Goal: Information Seeking & Learning: Find specific page/section

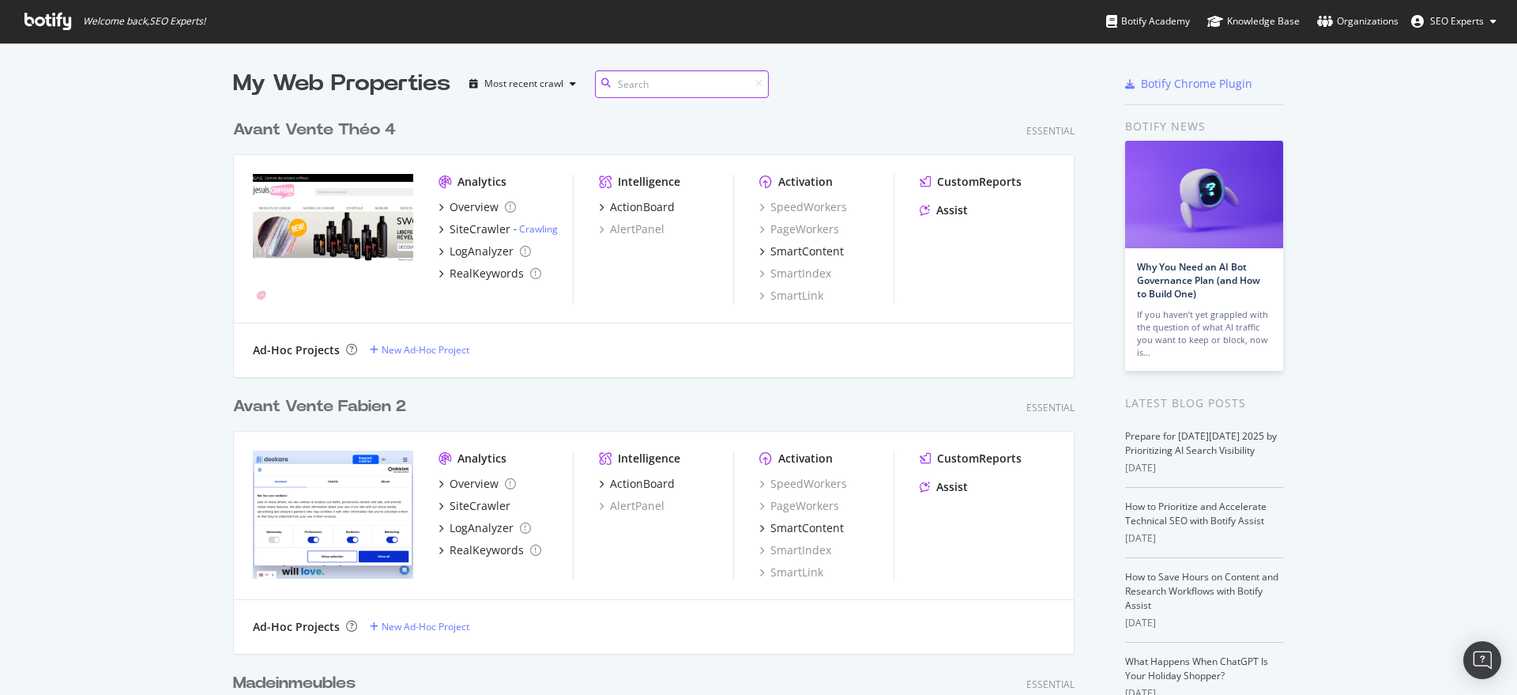
scroll to position [5690, 839]
click at [638, 79] on input at bounding box center [682, 84] width 174 height 28
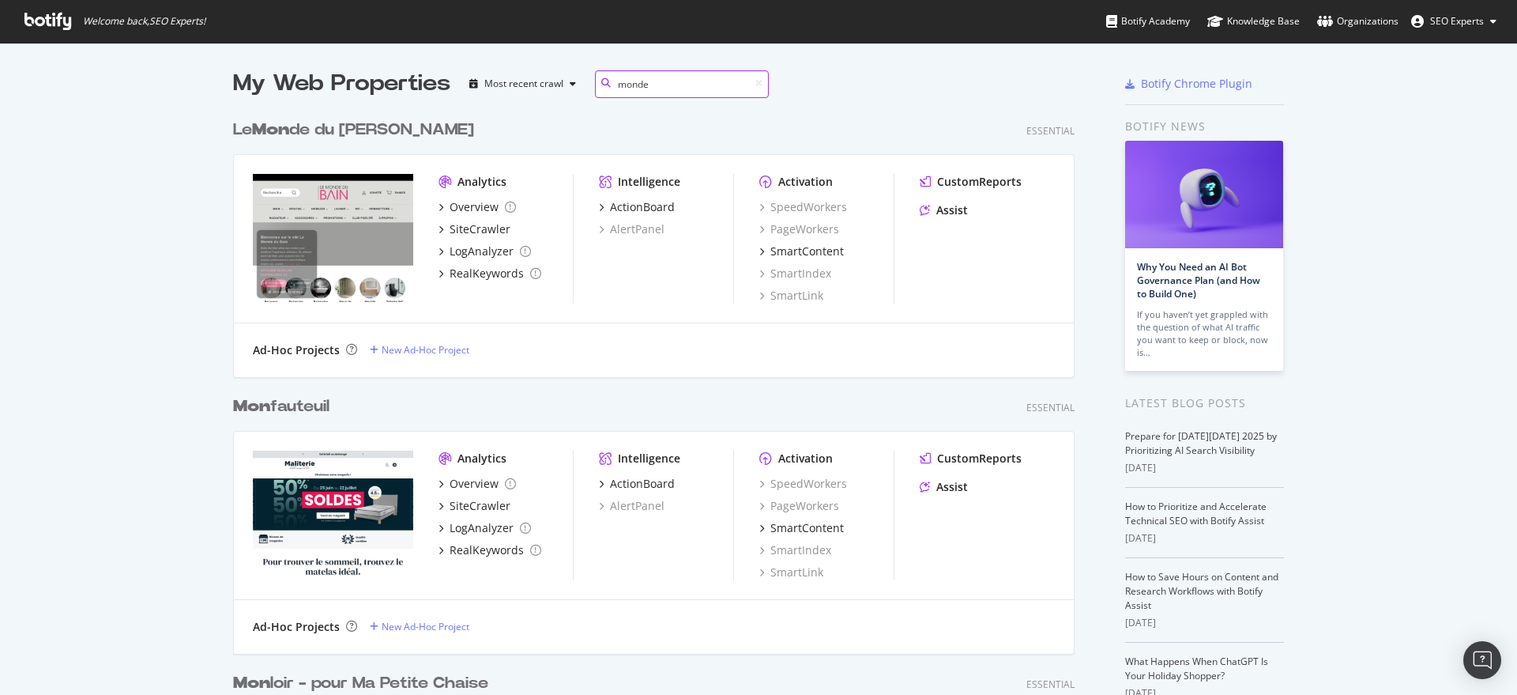
scroll to position [262, 839]
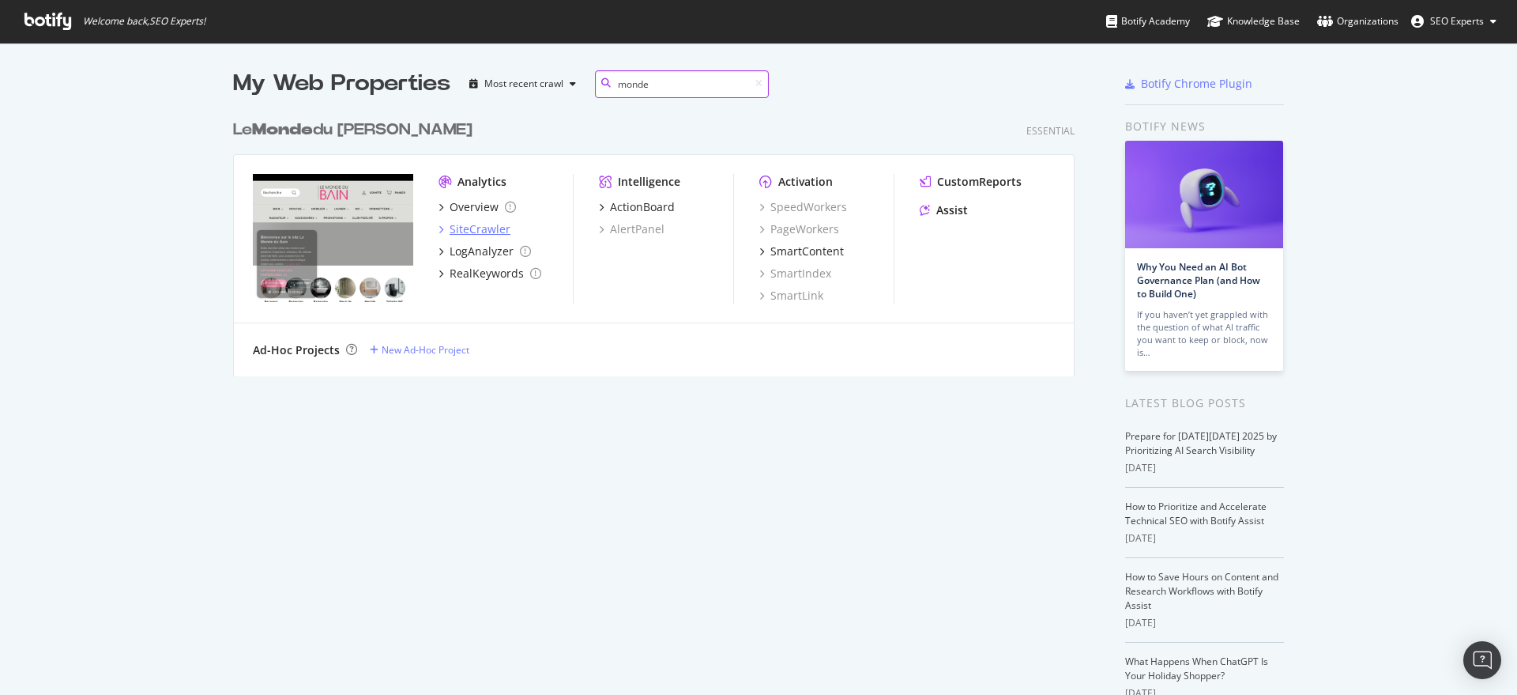
type input "monde"
click at [463, 228] on div "SiteCrawler" at bounding box center [480, 229] width 61 height 16
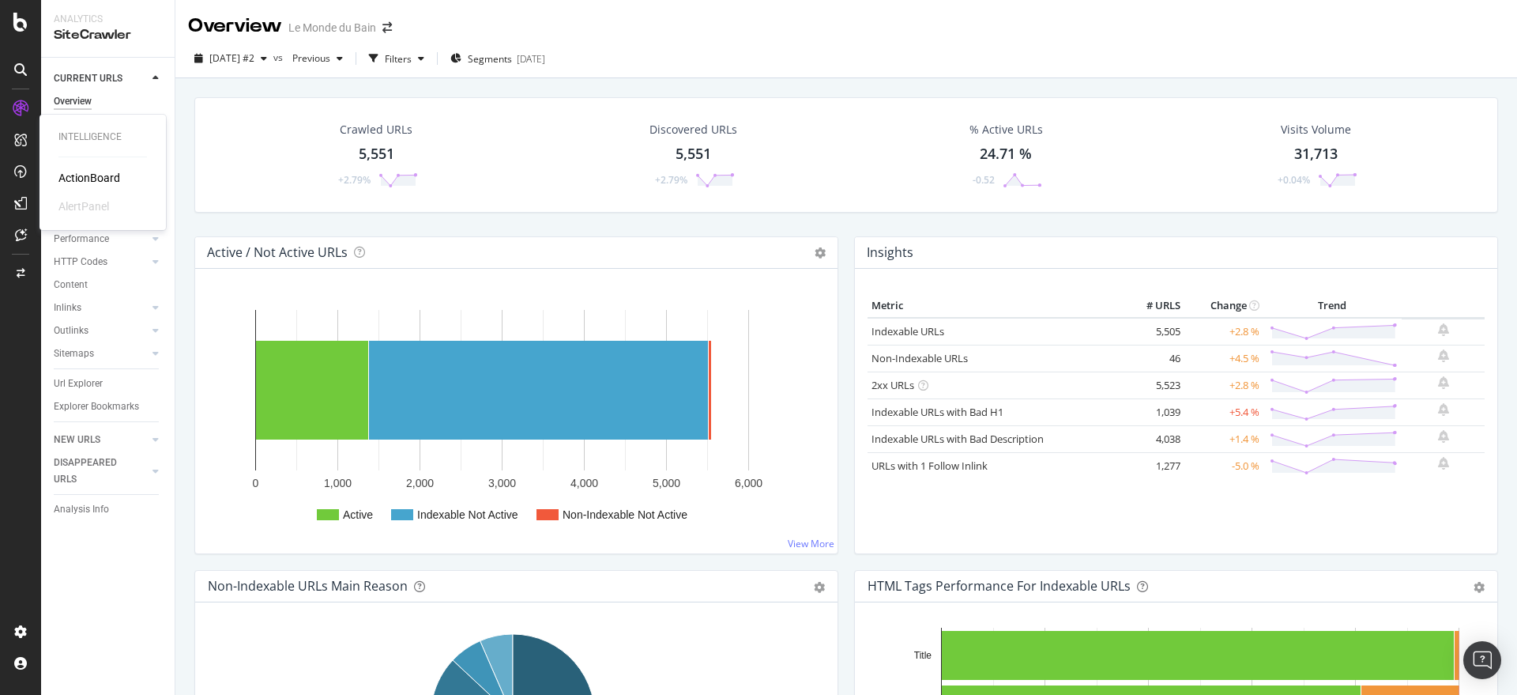
click at [91, 175] on div "ActionBoard" at bounding box center [89, 178] width 62 height 16
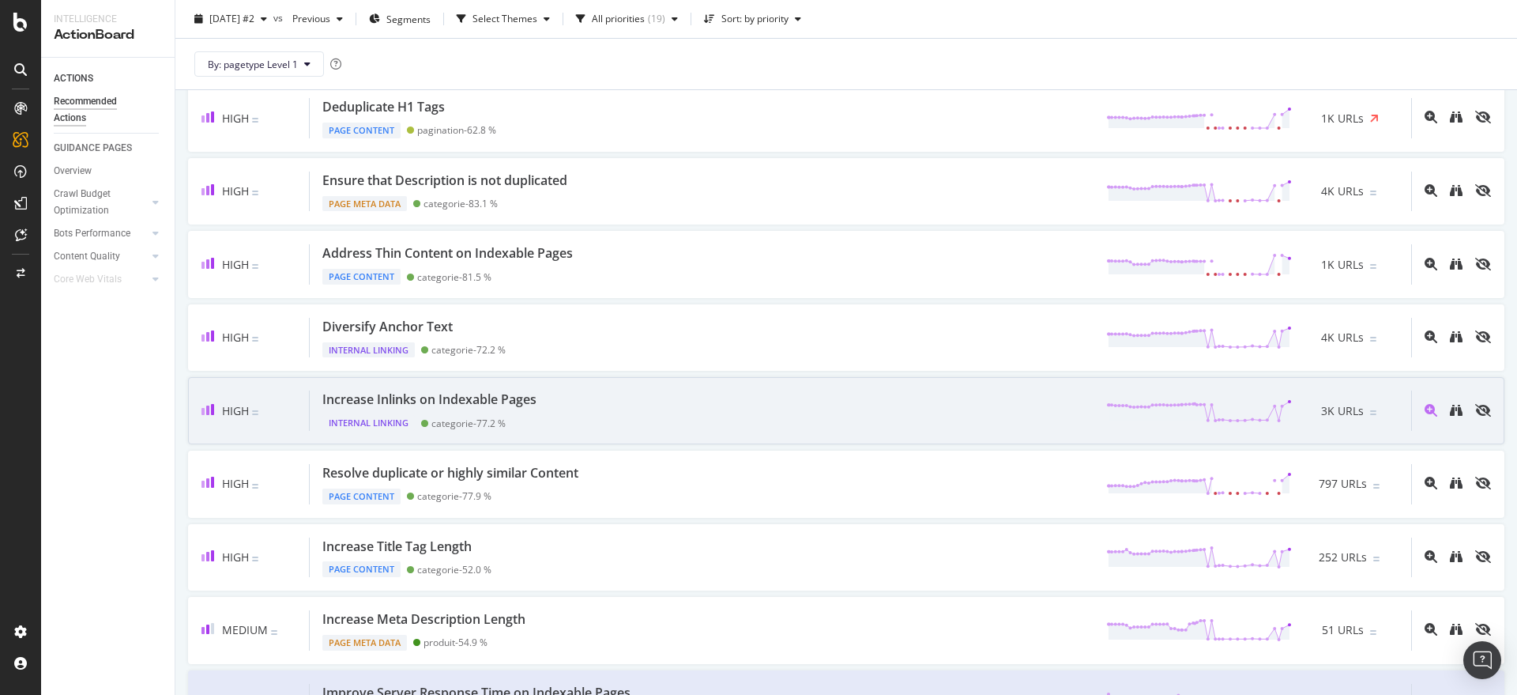
scroll to position [263, 0]
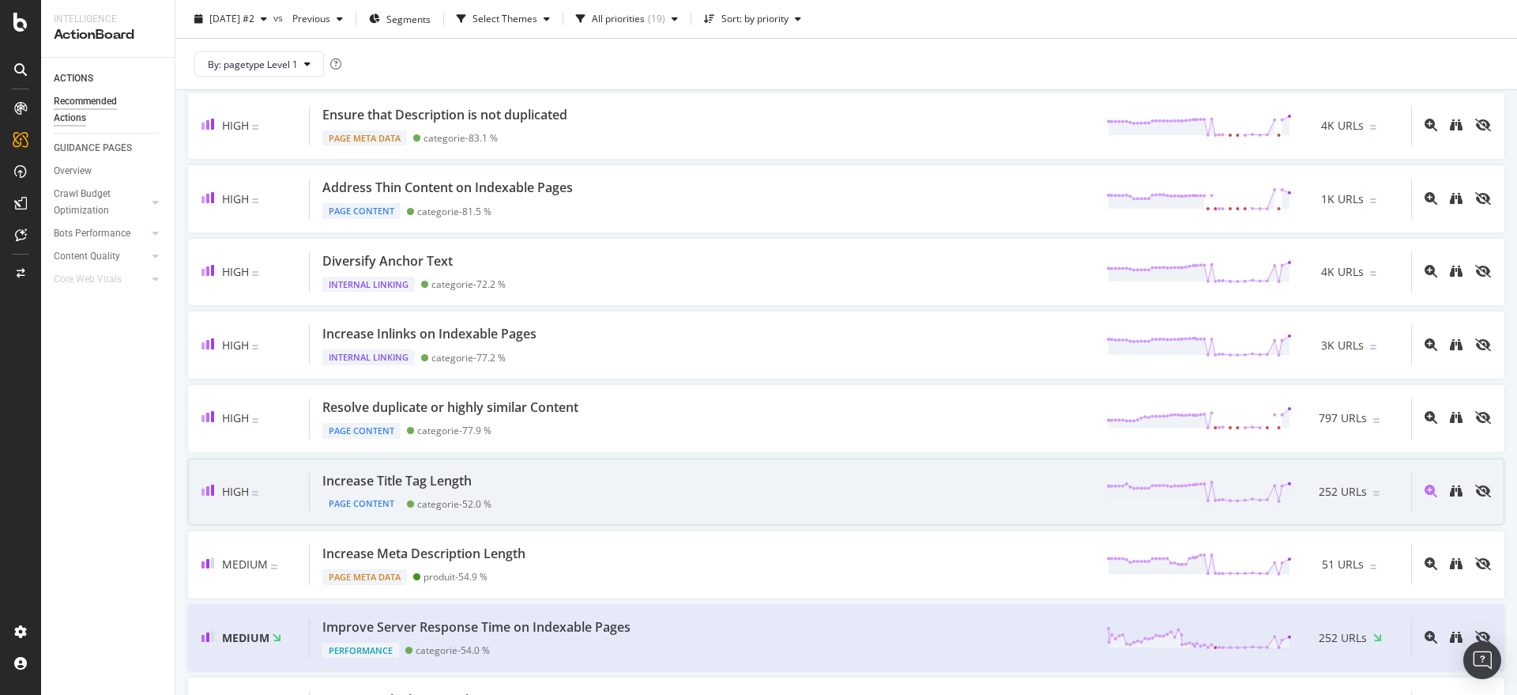
click at [390, 472] on div "Increase Title Tag Length" at bounding box center [396, 481] width 149 height 18
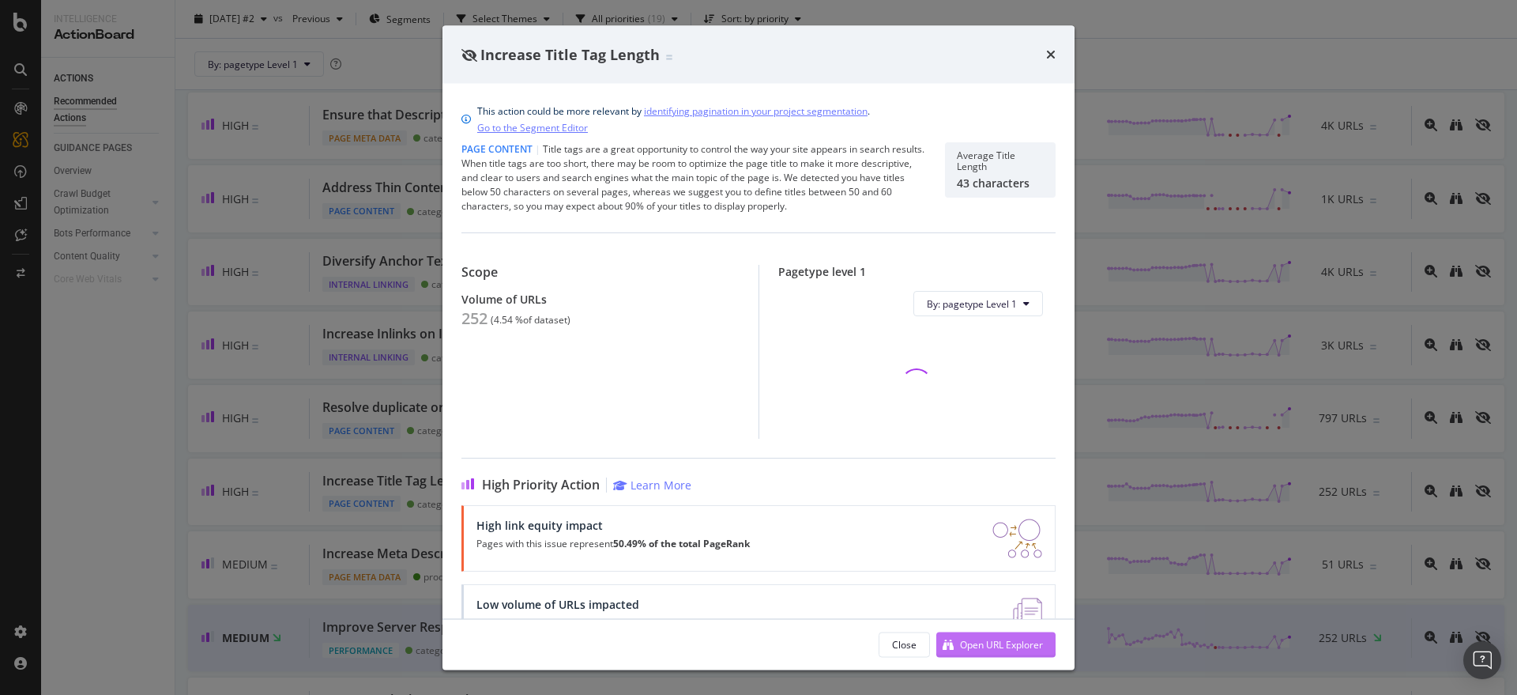
click at [977, 641] on div "Open URL Explorer" at bounding box center [1001, 643] width 83 height 13
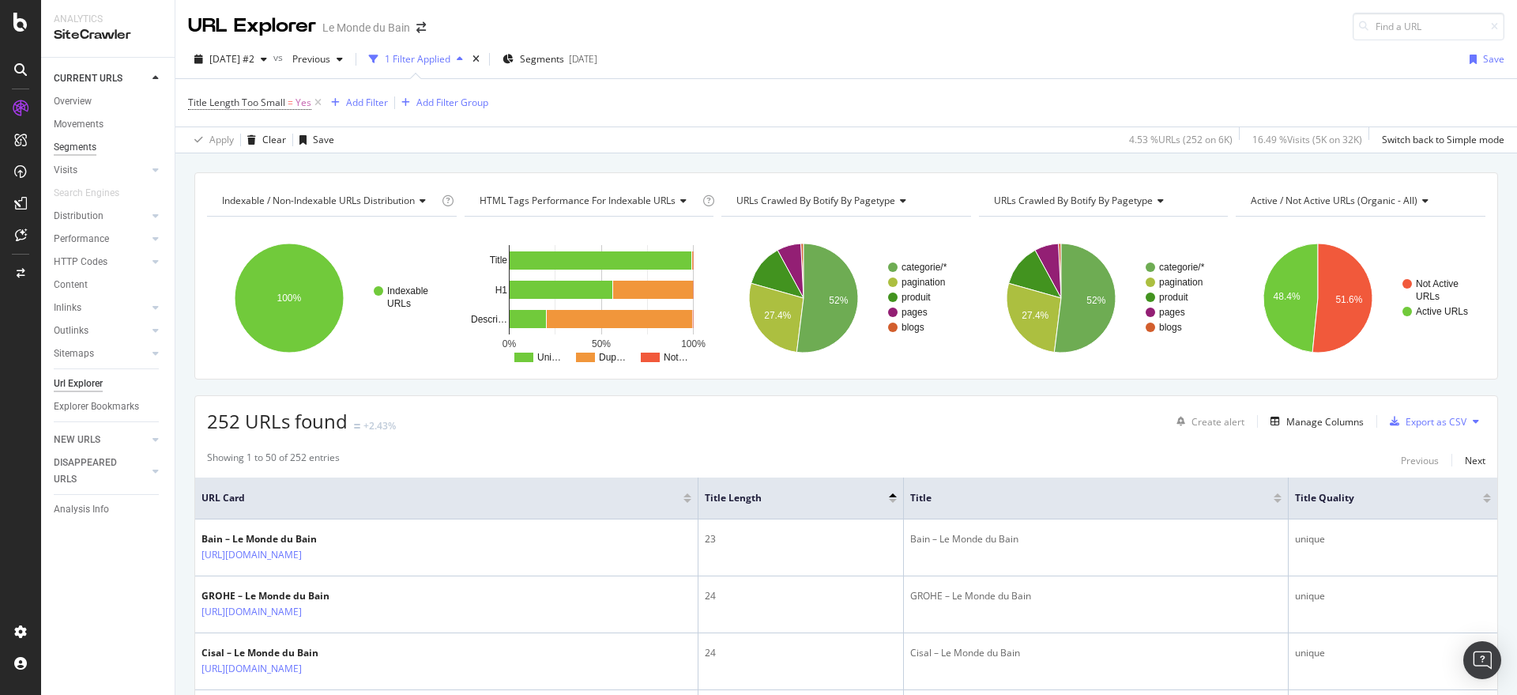
click at [83, 145] on div "Segments" at bounding box center [75, 147] width 43 height 17
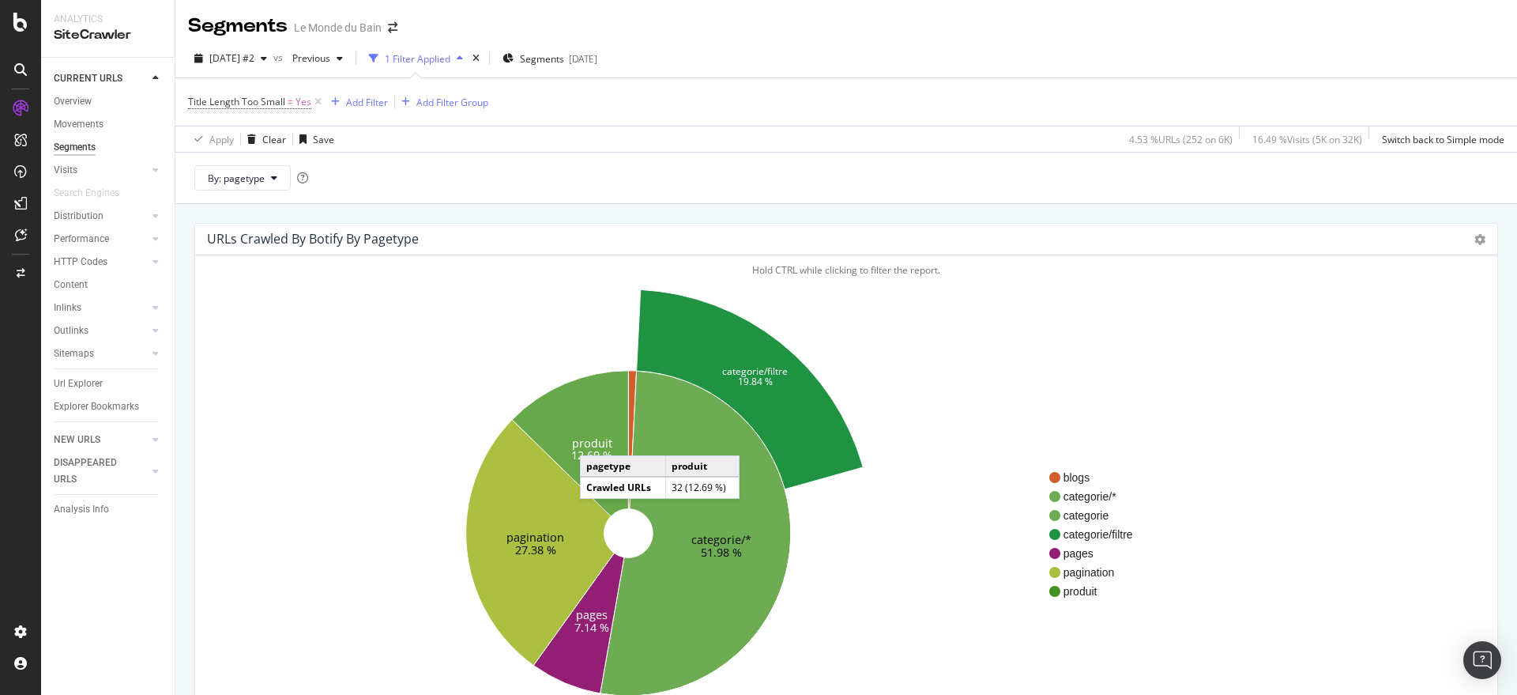
click at [596, 439] on text "produit" at bounding box center [592, 442] width 40 height 15
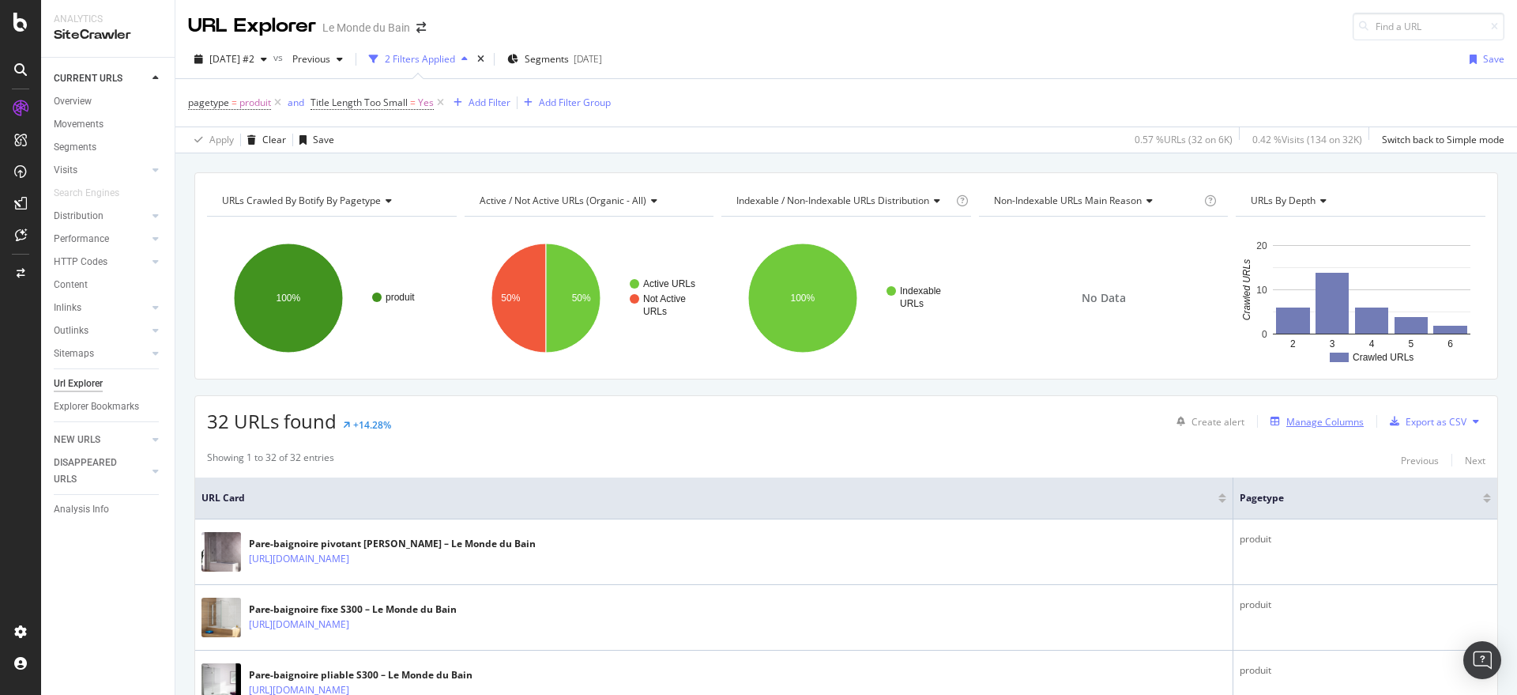
click at [1294, 416] on div "Manage Columns" at bounding box center [1324, 421] width 77 height 13
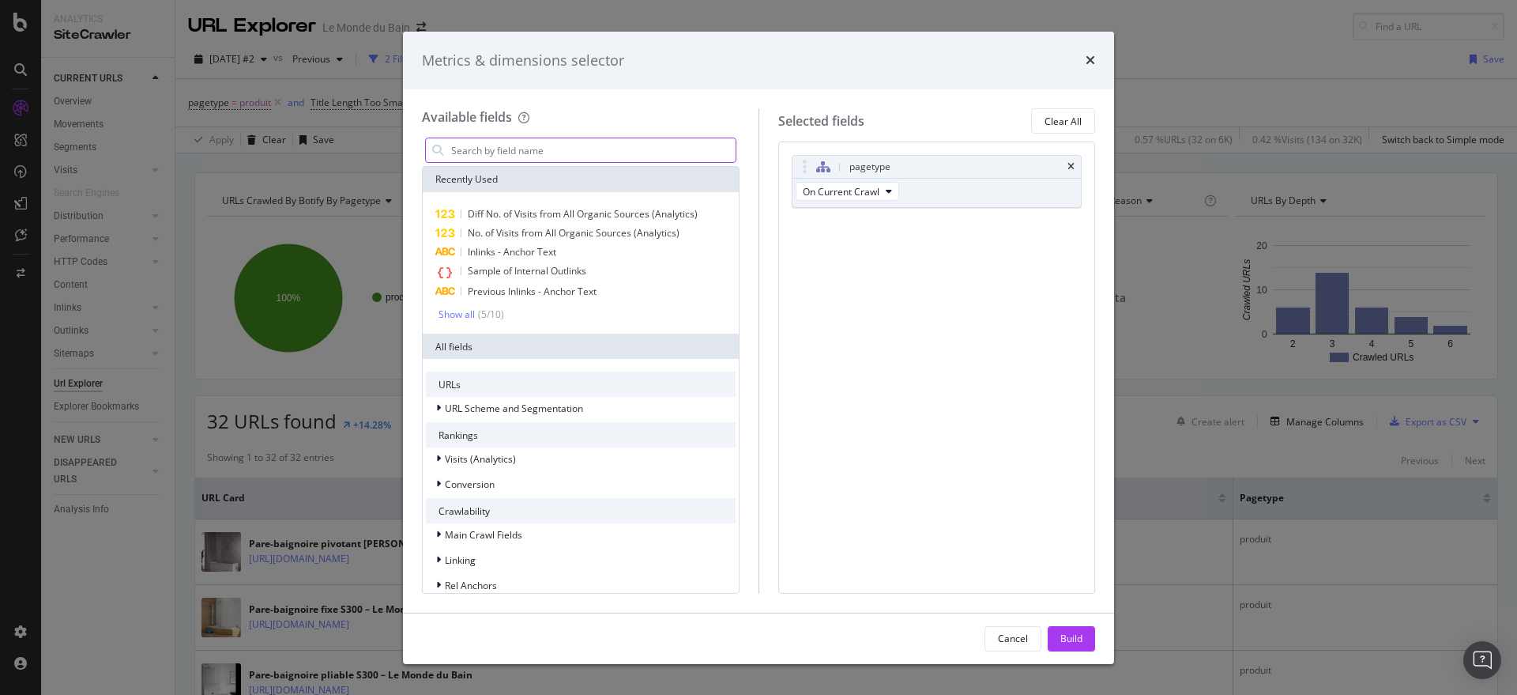
click at [483, 146] on input "modal" at bounding box center [593, 150] width 286 height 24
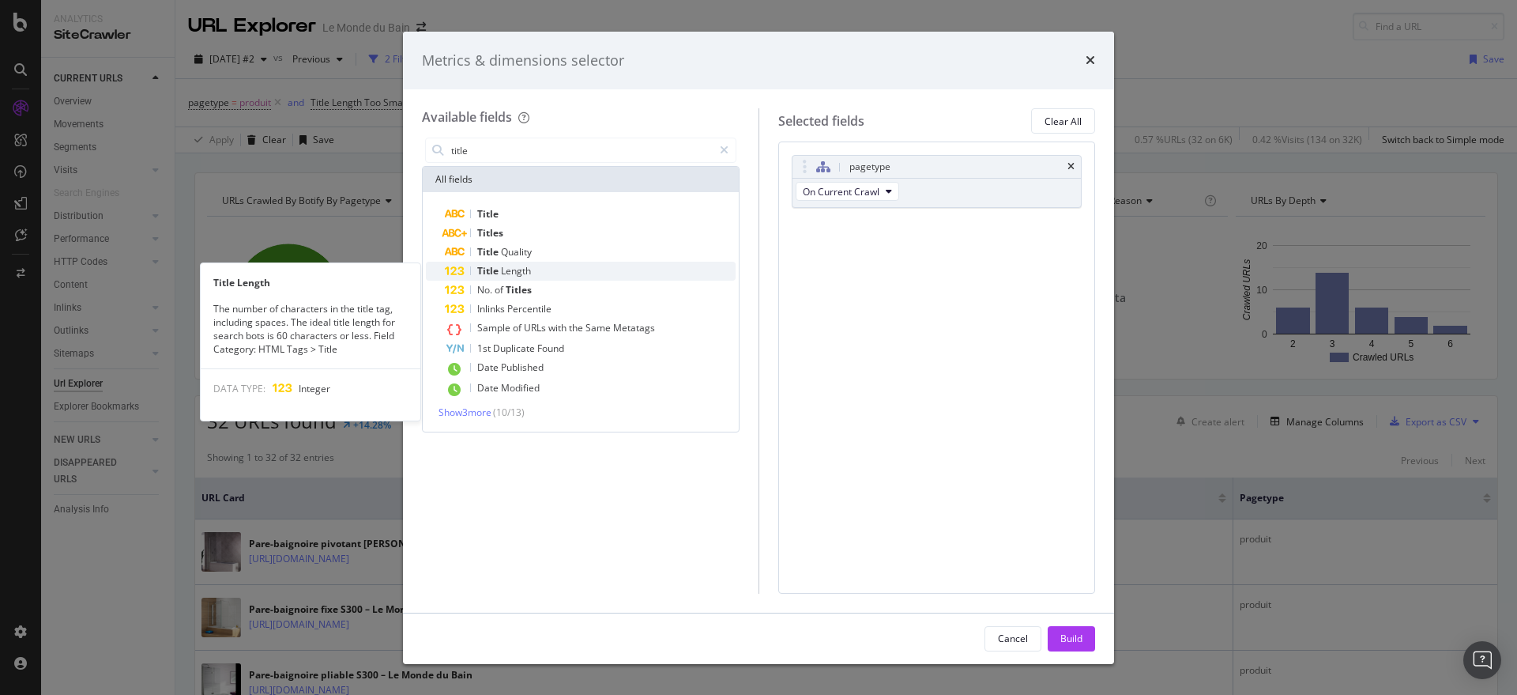
type input "title"
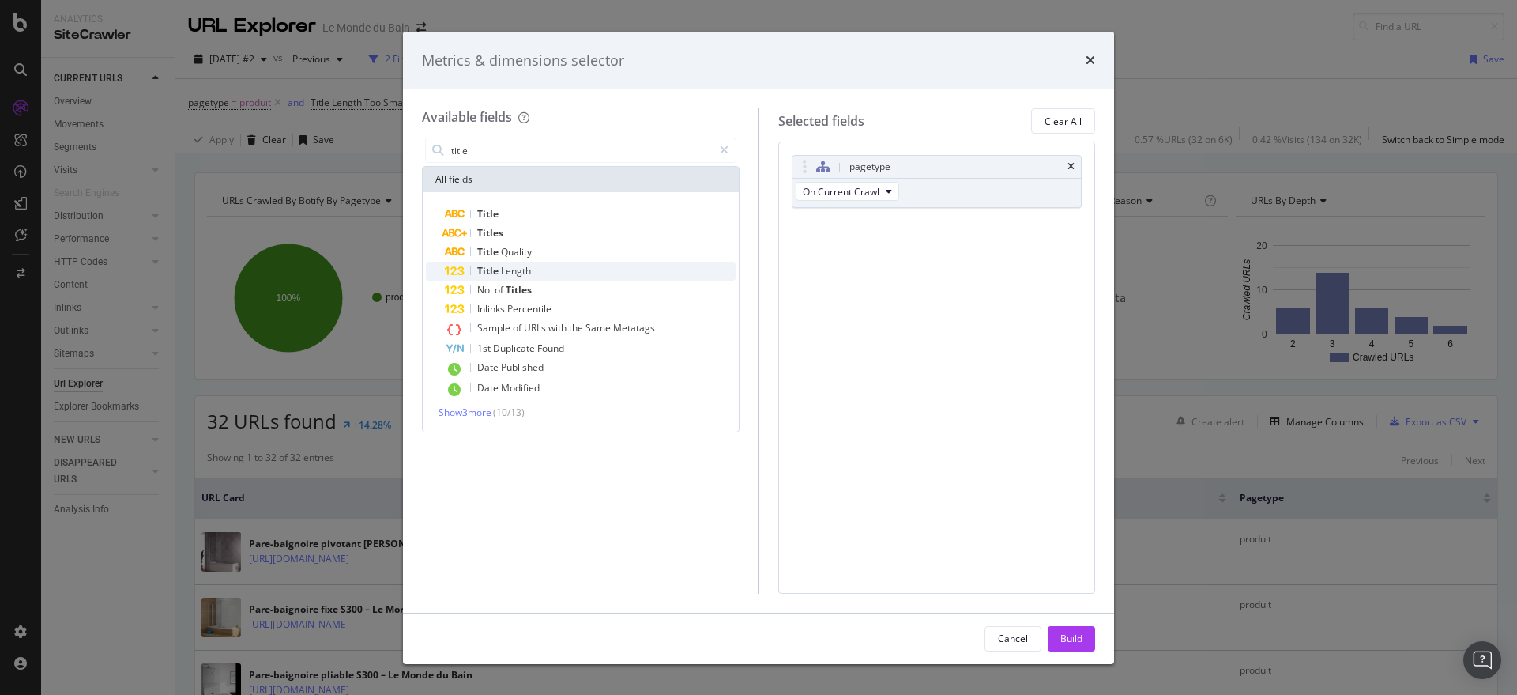
click at [529, 269] on span "Length" at bounding box center [516, 270] width 30 height 13
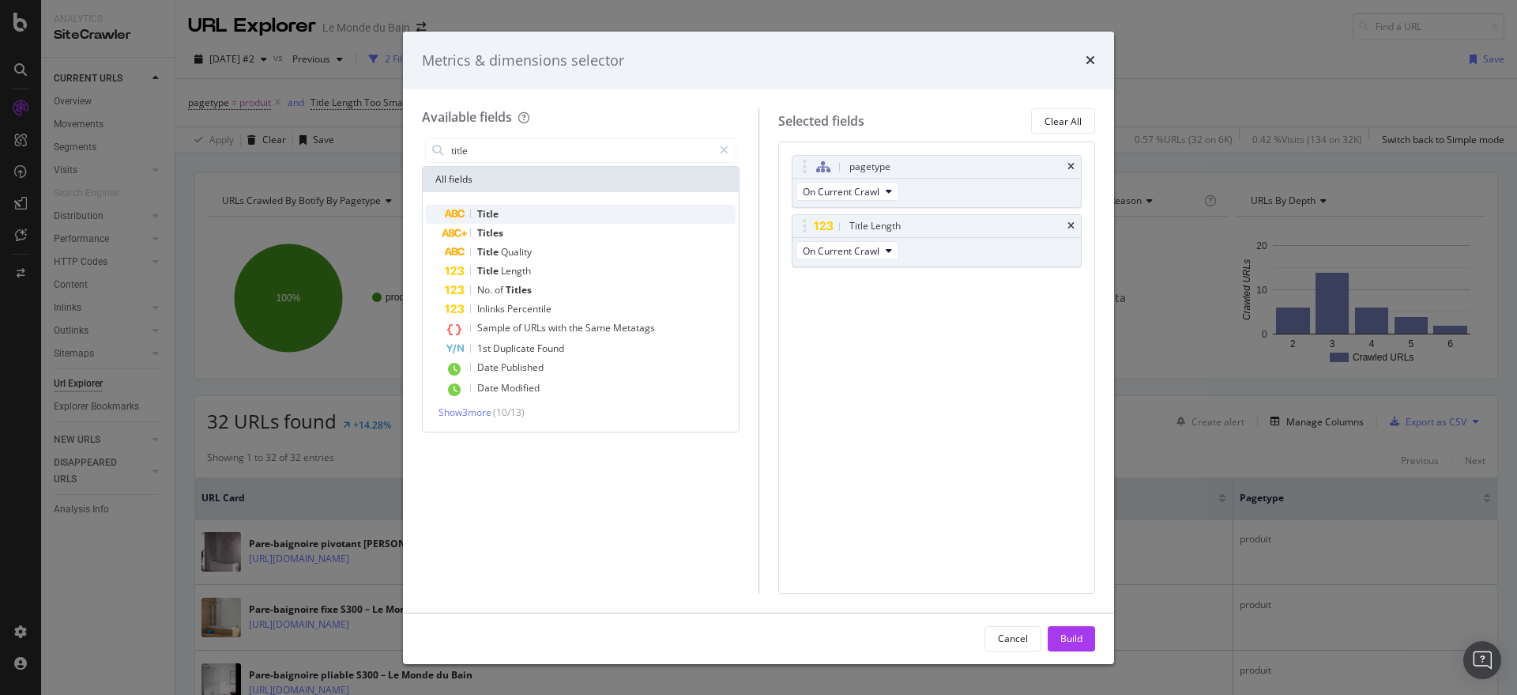
click at [513, 217] on div "Title" at bounding box center [590, 214] width 291 height 19
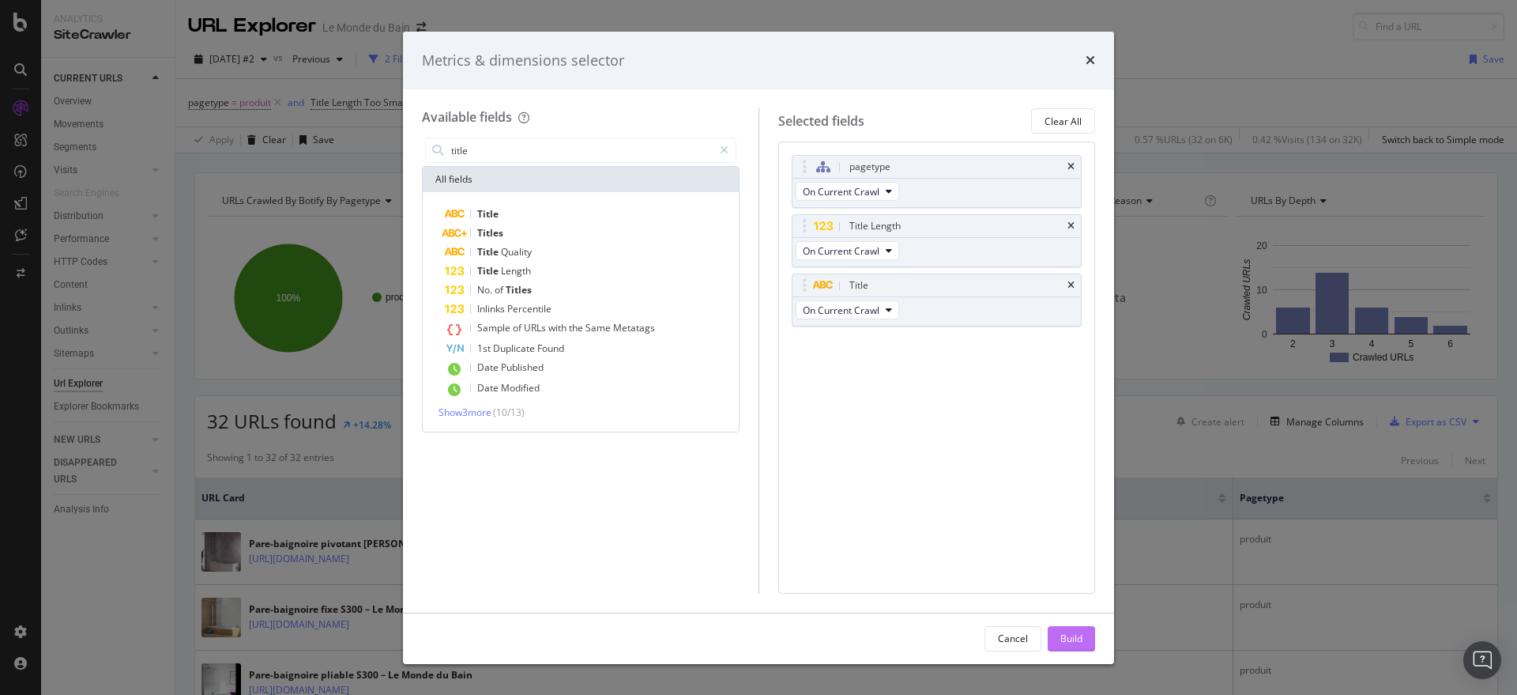
click at [1073, 637] on div "Build" at bounding box center [1071, 637] width 22 height 13
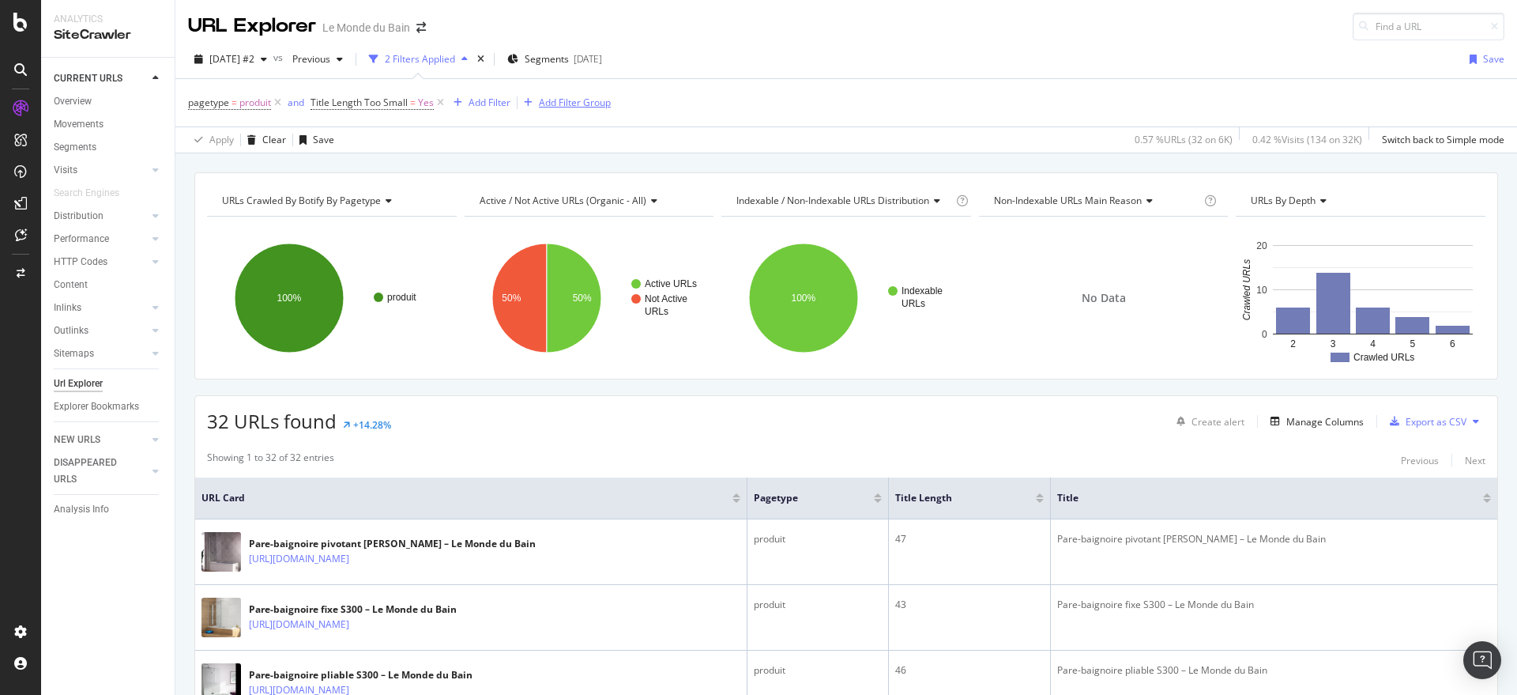
click at [441, 100] on icon at bounding box center [440, 103] width 13 height 16
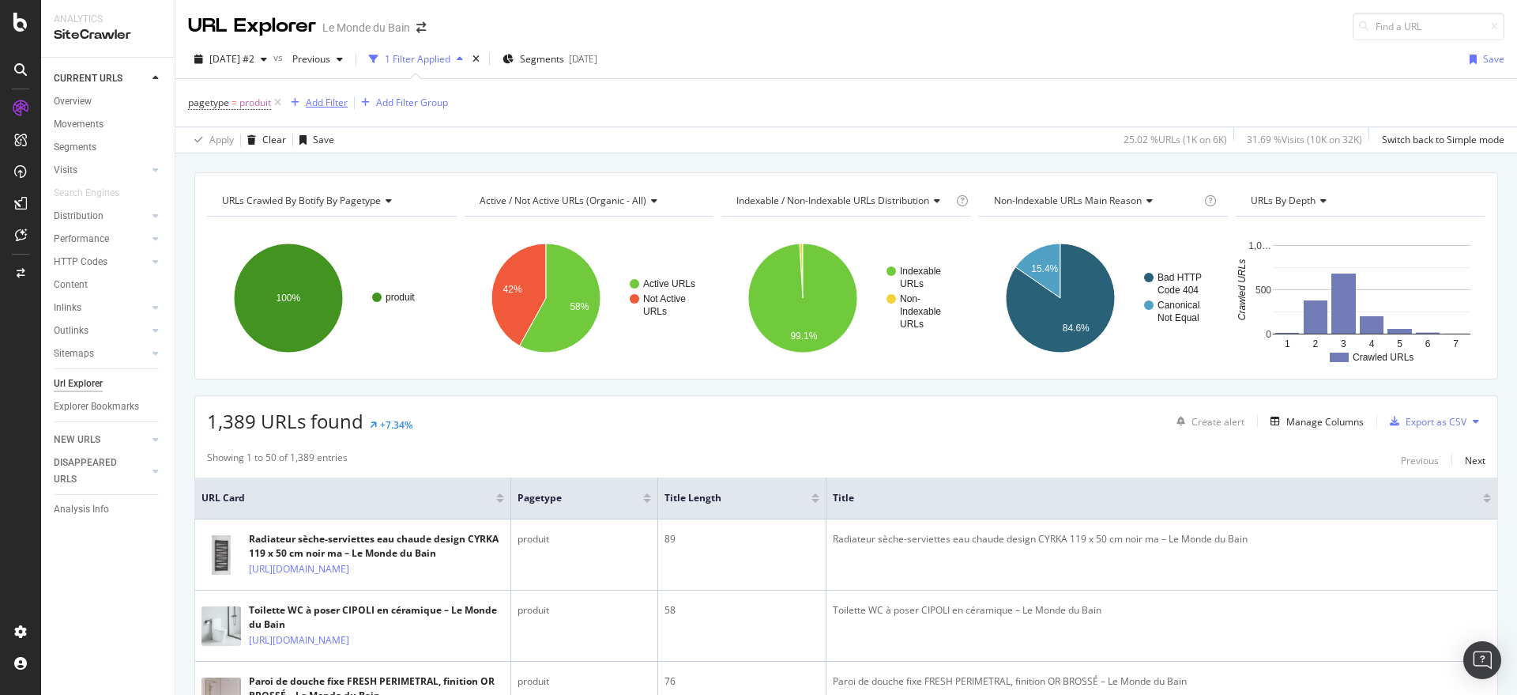
click at [323, 98] on div "Add Filter" at bounding box center [327, 102] width 42 height 13
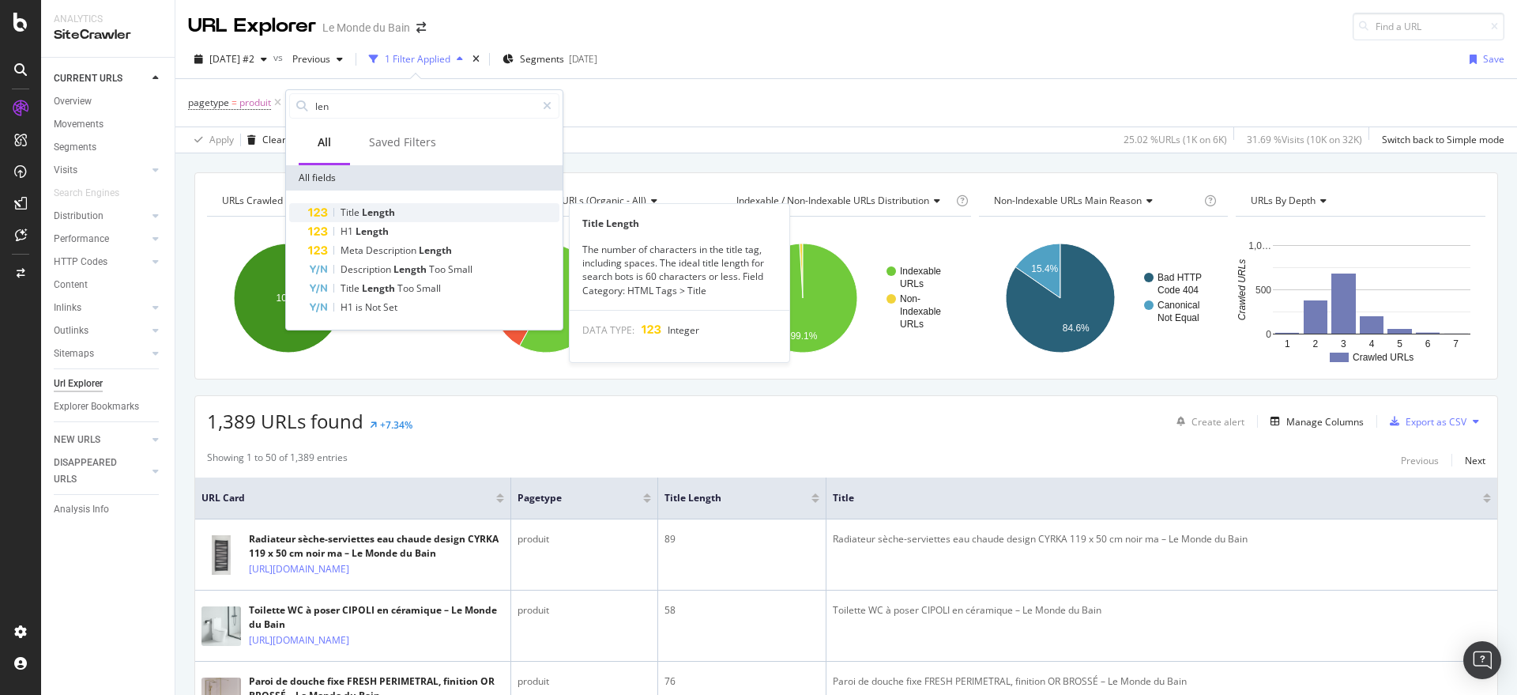
type input "len"
click at [380, 213] on span "Length" at bounding box center [378, 211] width 33 height 13
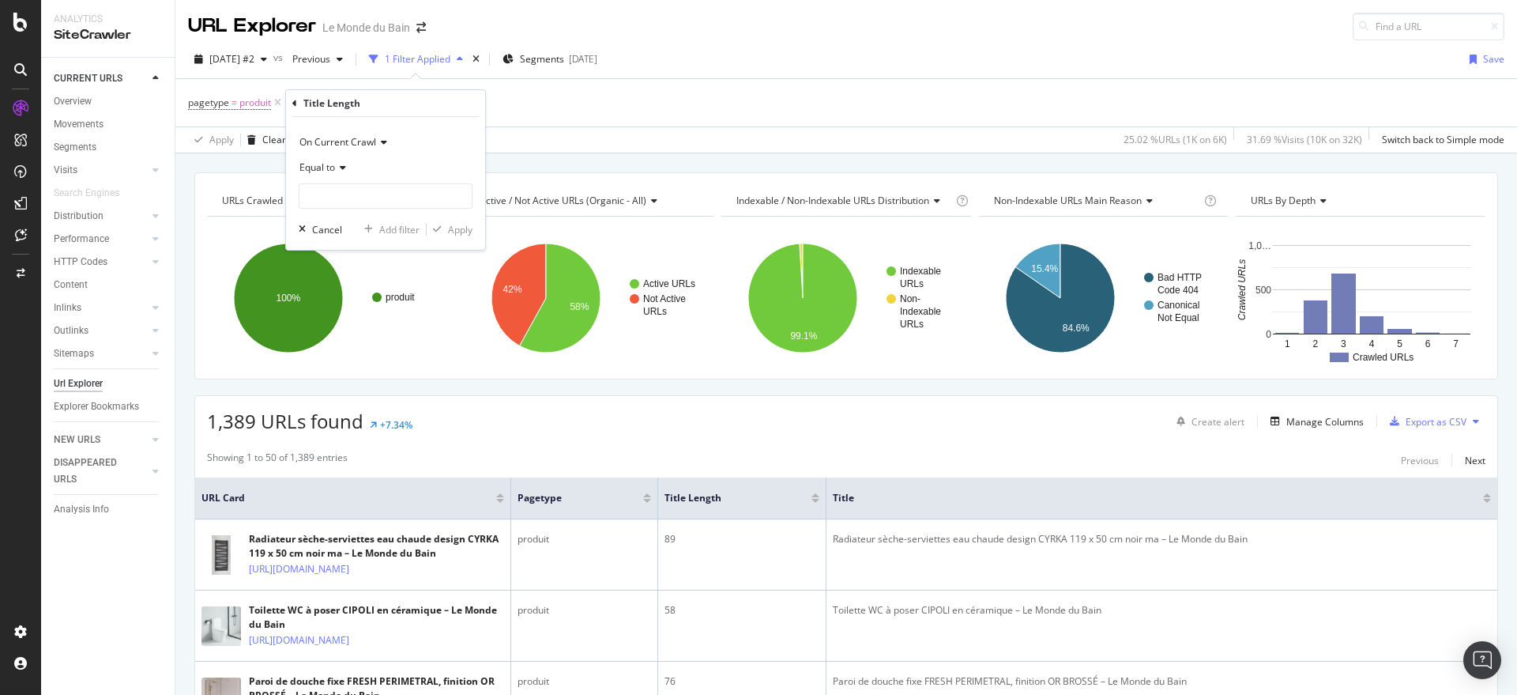
click at [325, 168] on span "Equal to" at bounding box center [317, 166] width 36 height 13
click at [369, 275] on div "Greater than" at bounding box center [387, 282] width 169 height 21
click at [371, 196] on input "number" at bounding box center [386, 195] width 174 height 25
type input "70"
click at [448, 229] on div "Apply" at bounding box center [460, 229] width 24 height 13
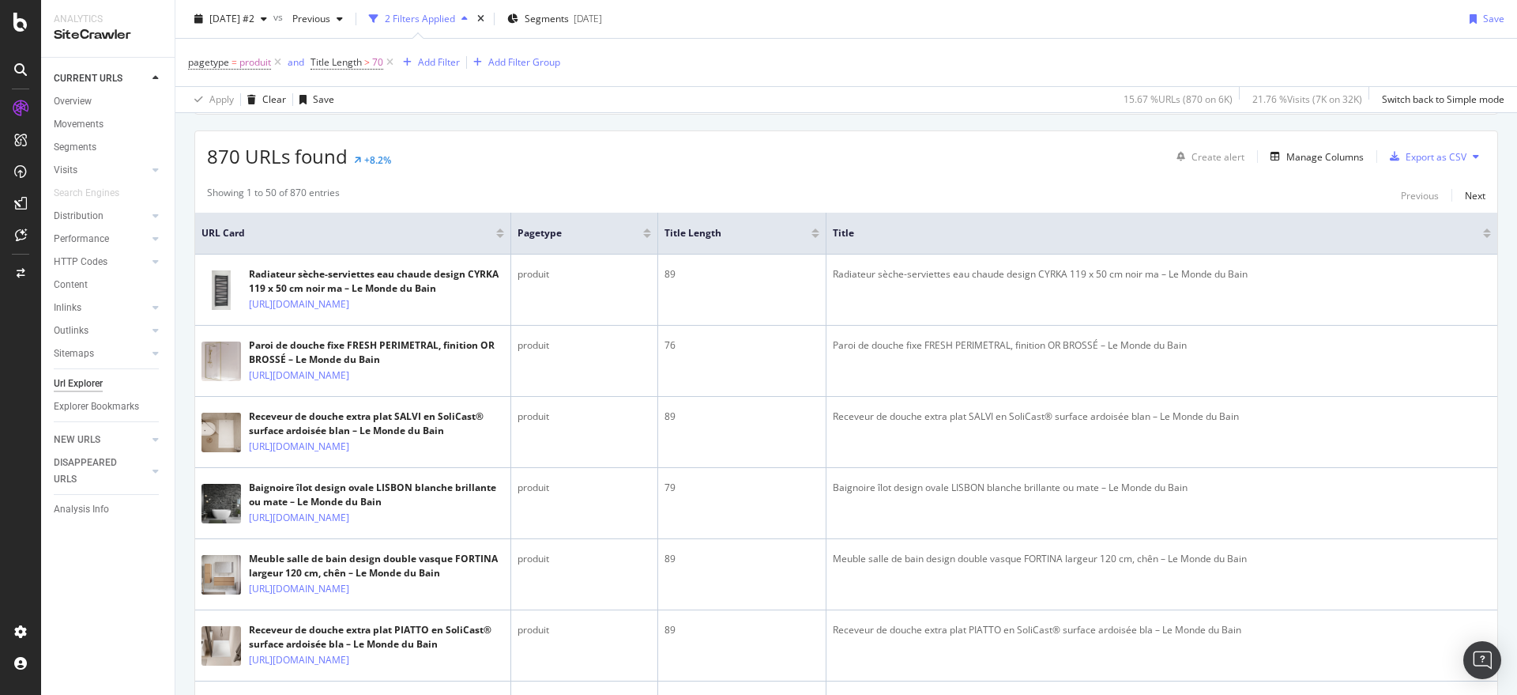
scroll to position [136, 0]
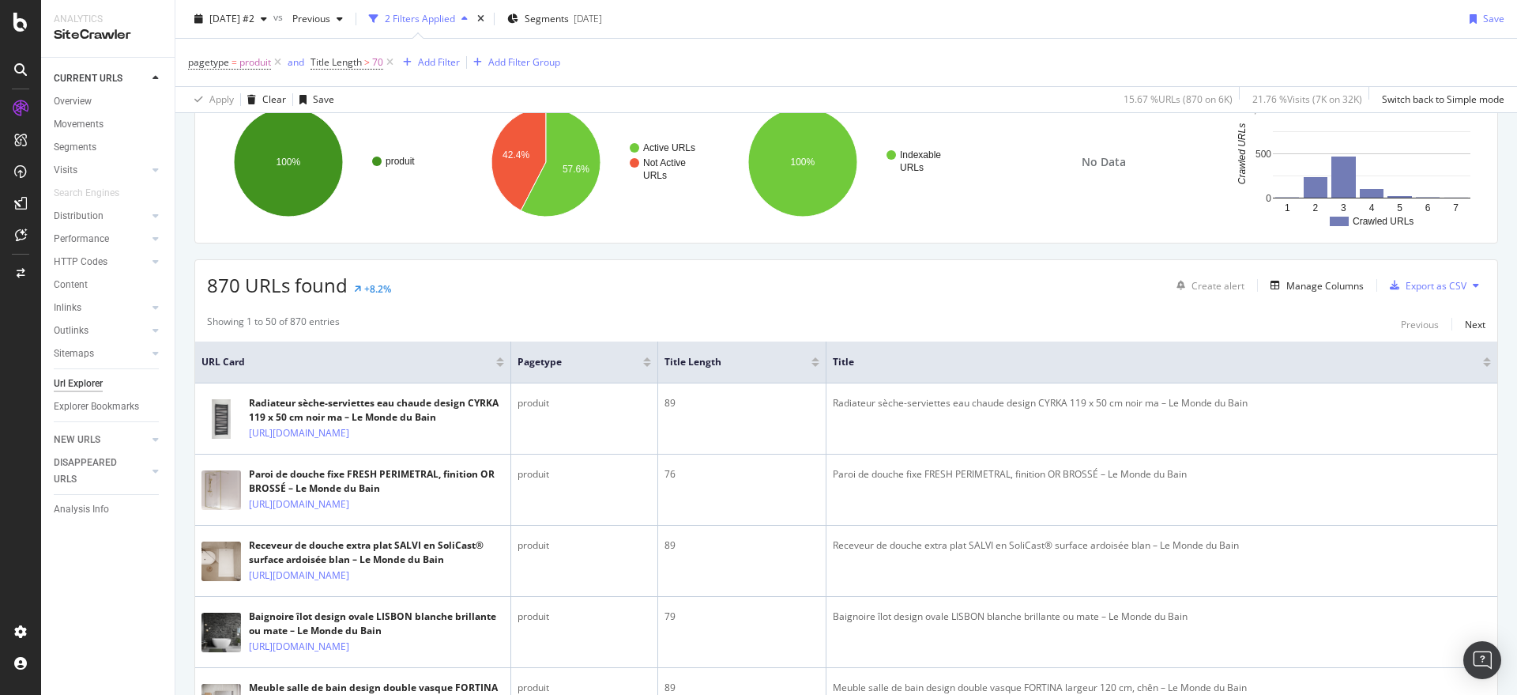
click at [815, 361] on div at bounding box center [815, 361] width 8 height 9
click at [813, 357] on div at bounding box center [815, 359] width 8 height 4
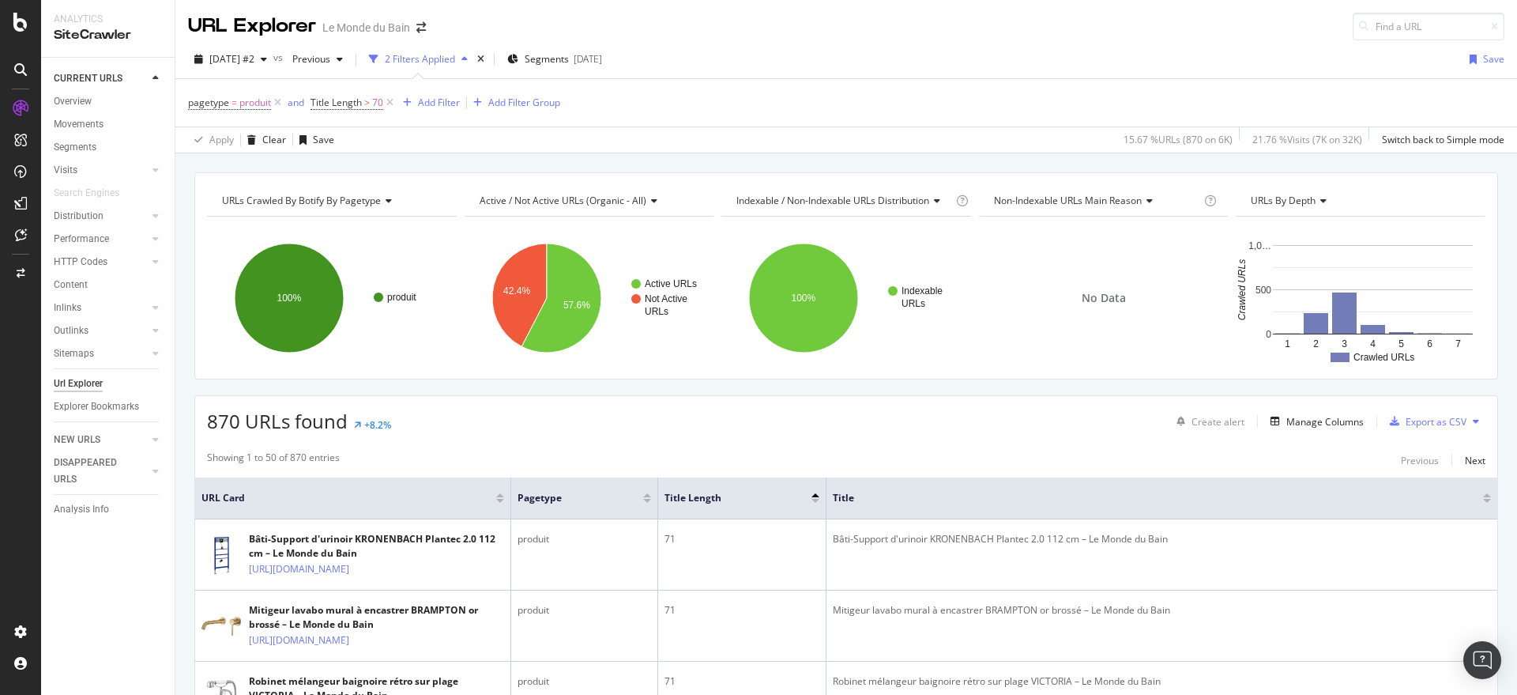
click at [815, 495] on div at bounding box center [815, 495] width 8 height 4
click at [819, 495] on div at bounding box center [815, 495] width 8 height 4
click at [814, 493] on div at bounding box center [815, 495] width 8 height 4
click at [813, 499] on div at bounding box center [815, 501] width 8 height 4
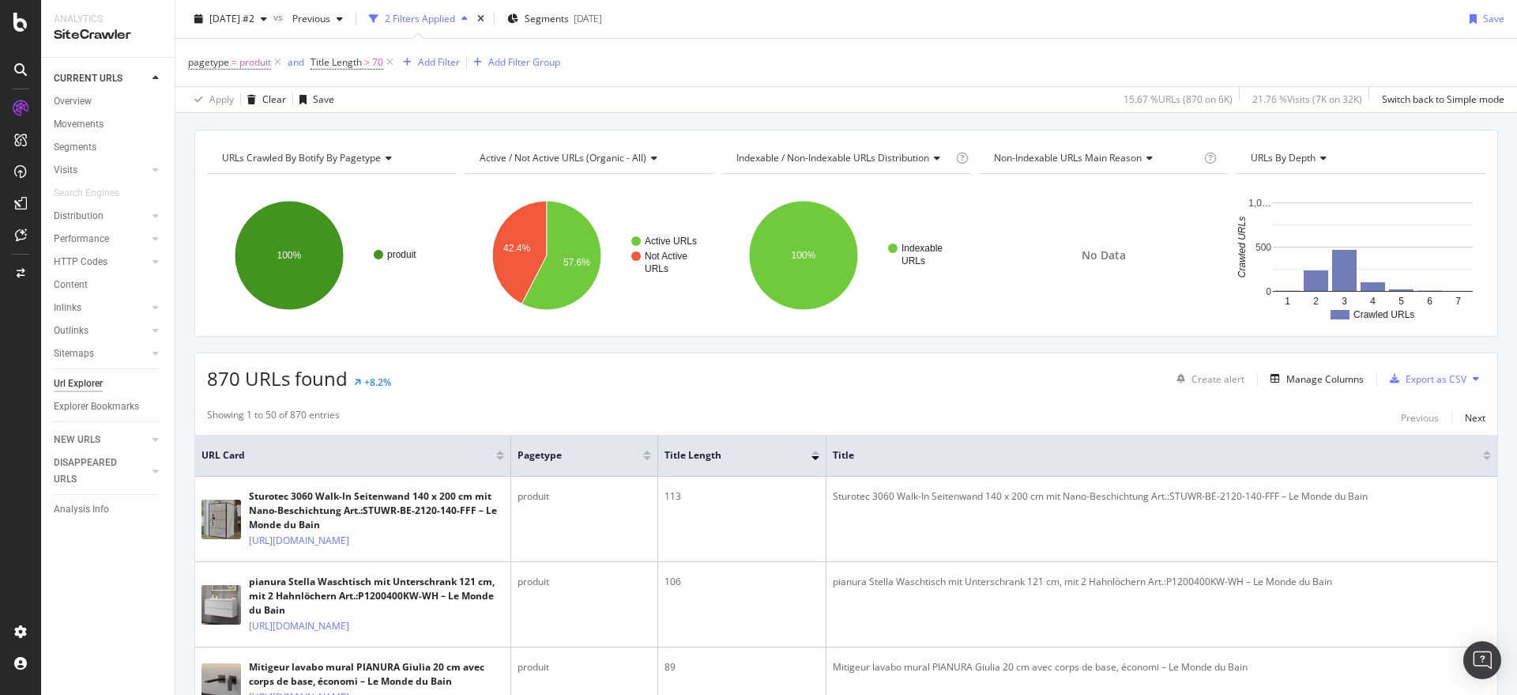
scroll to position [66, 0]
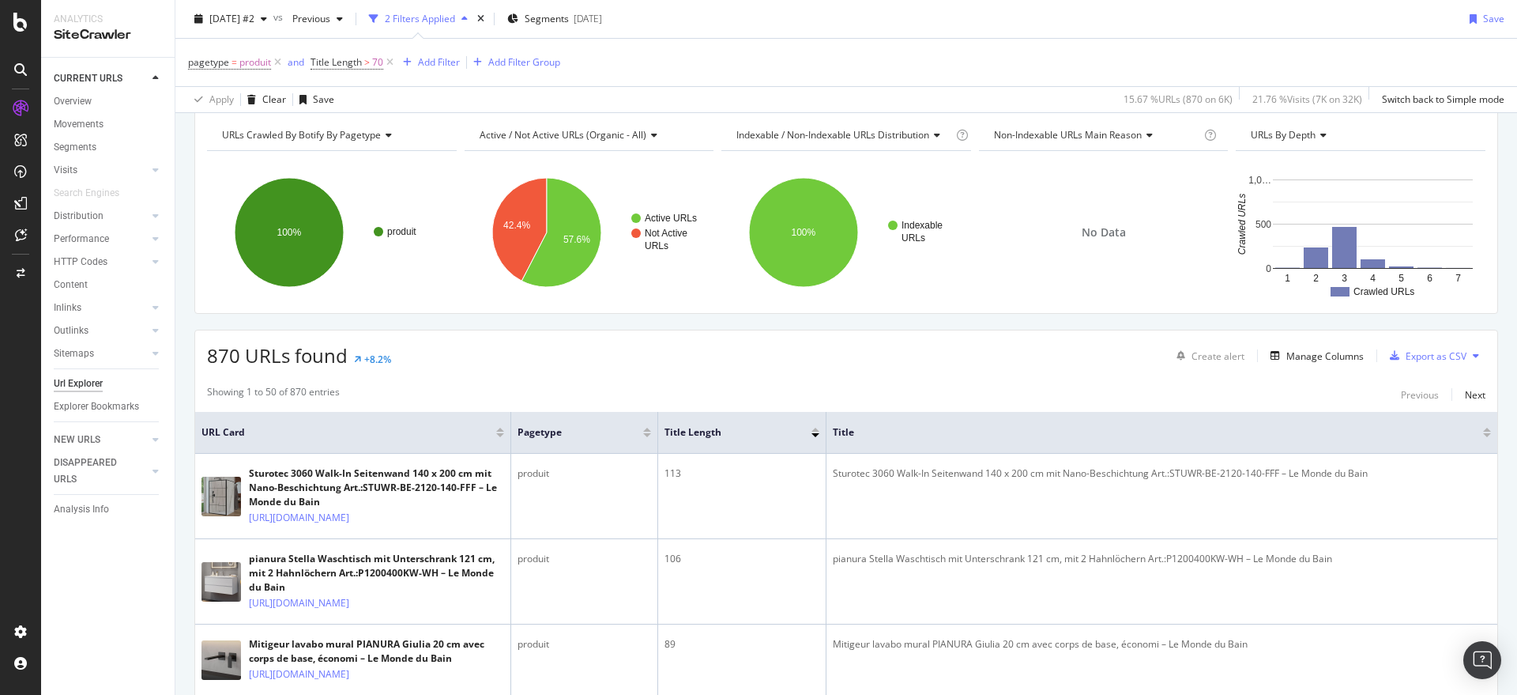
click at [610, 356] on div "870 URLs found +8.2% Create alert Manage Columns Export as CSV" at bounding box center [846, 349] width 1302 height 39
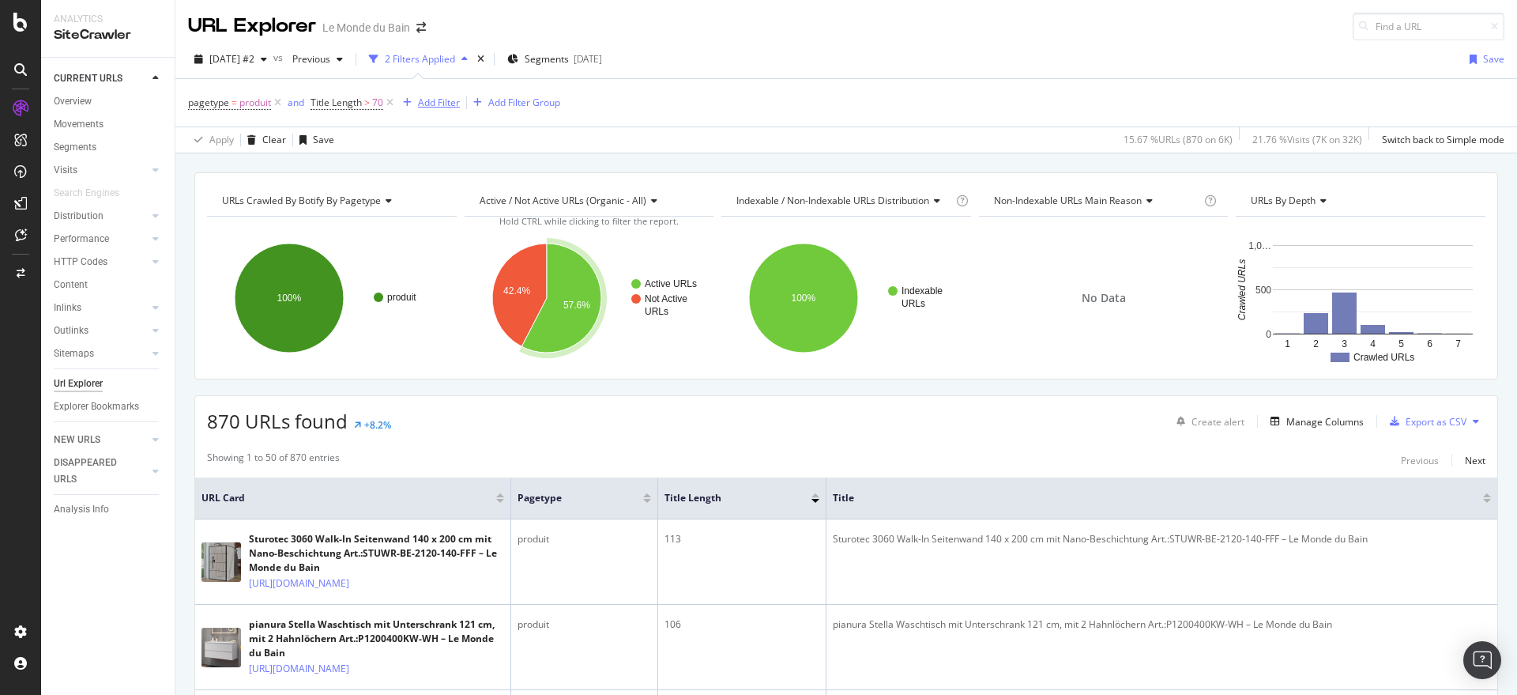
click at [452, 99] on div "Add Filter" at bounding box center [439, 102] width 42 height 13
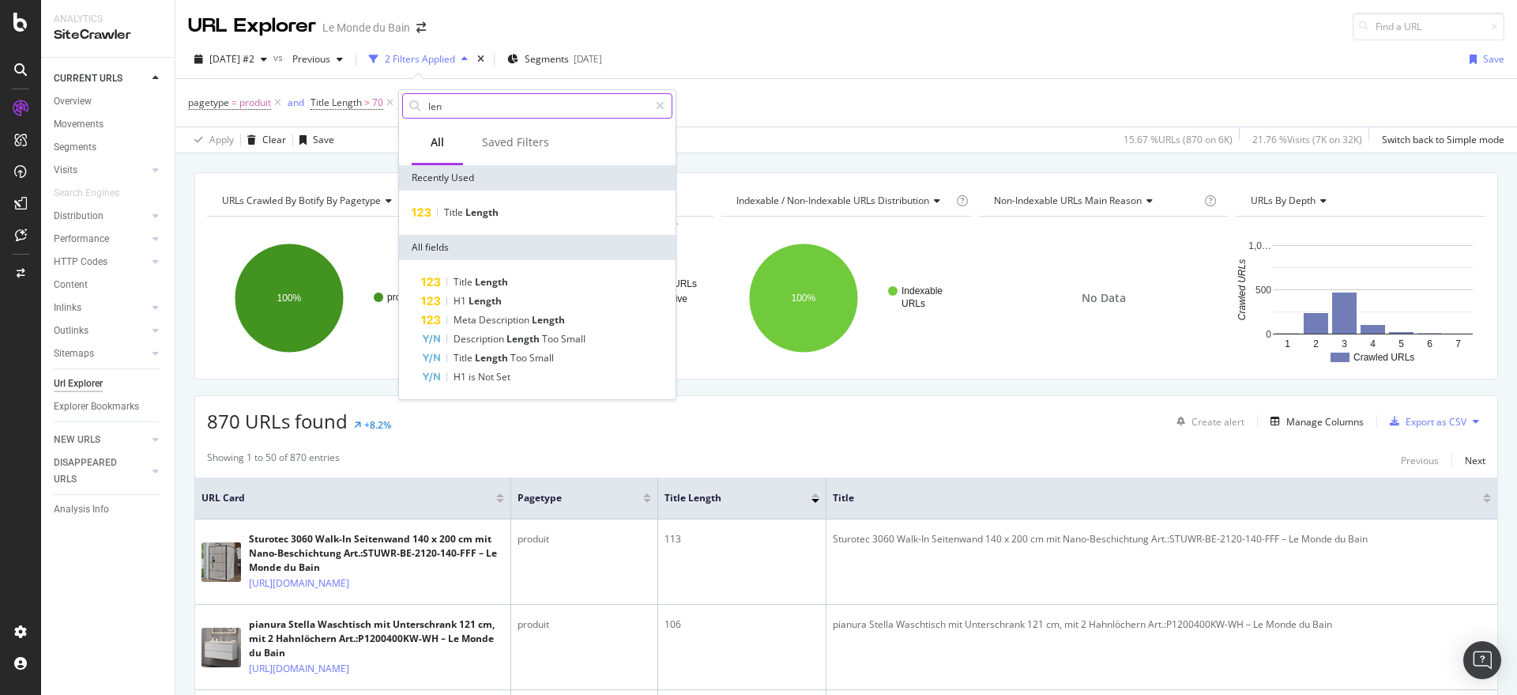
click at [520, 103] on input "len" at bounding box center [538, 106] width 222 height 24
drag, startPoint x: 513, startPoint y: 105, endPoint x: 294, endPoint y: 90, distance: 219.4
click at [294, 90] on body "Analytics SiteCrawler CURRENT URLS Overview Movements Segments Visits Analysis …" at bounding box center [758, 347] width 1517 height 695
type input "l"
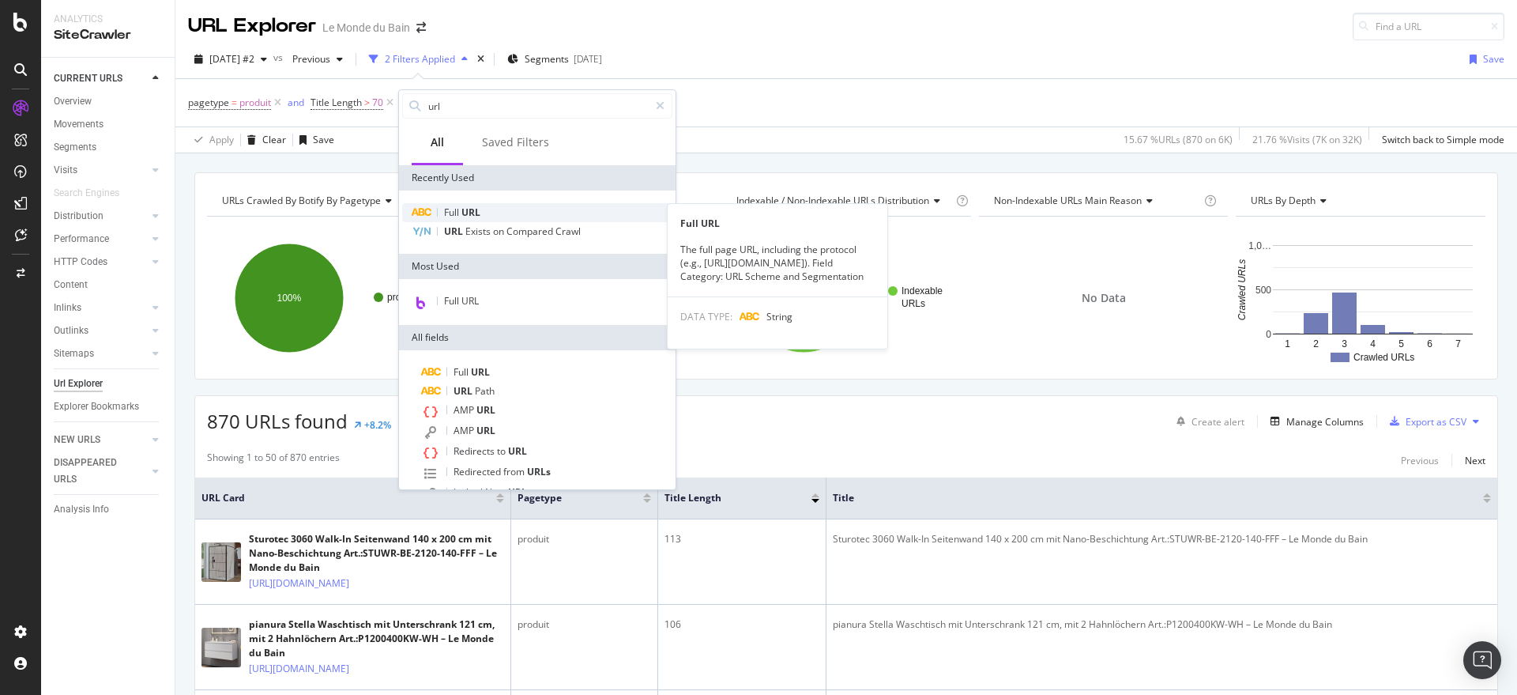
type input "url"
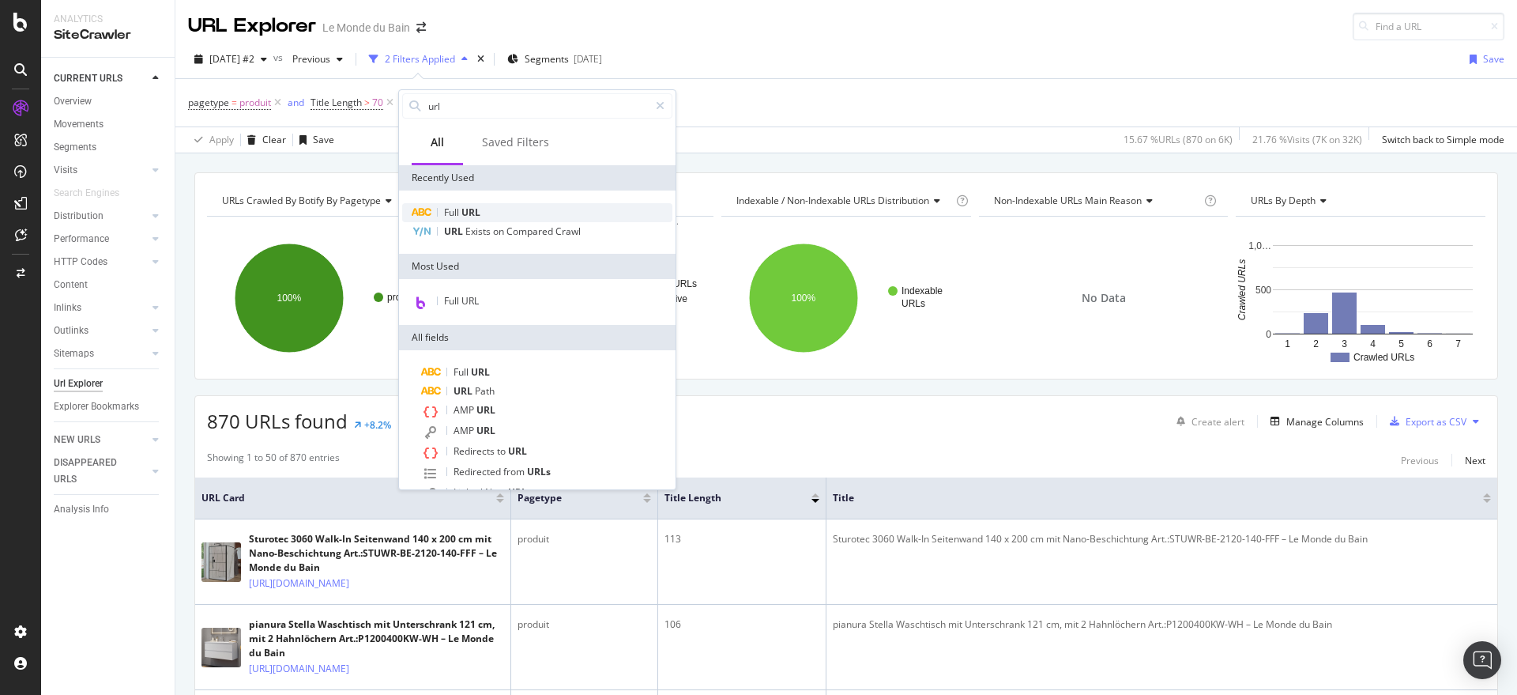
click at [461, 210] on span "Full" at bounding box center [452, 211] width 17 height 13
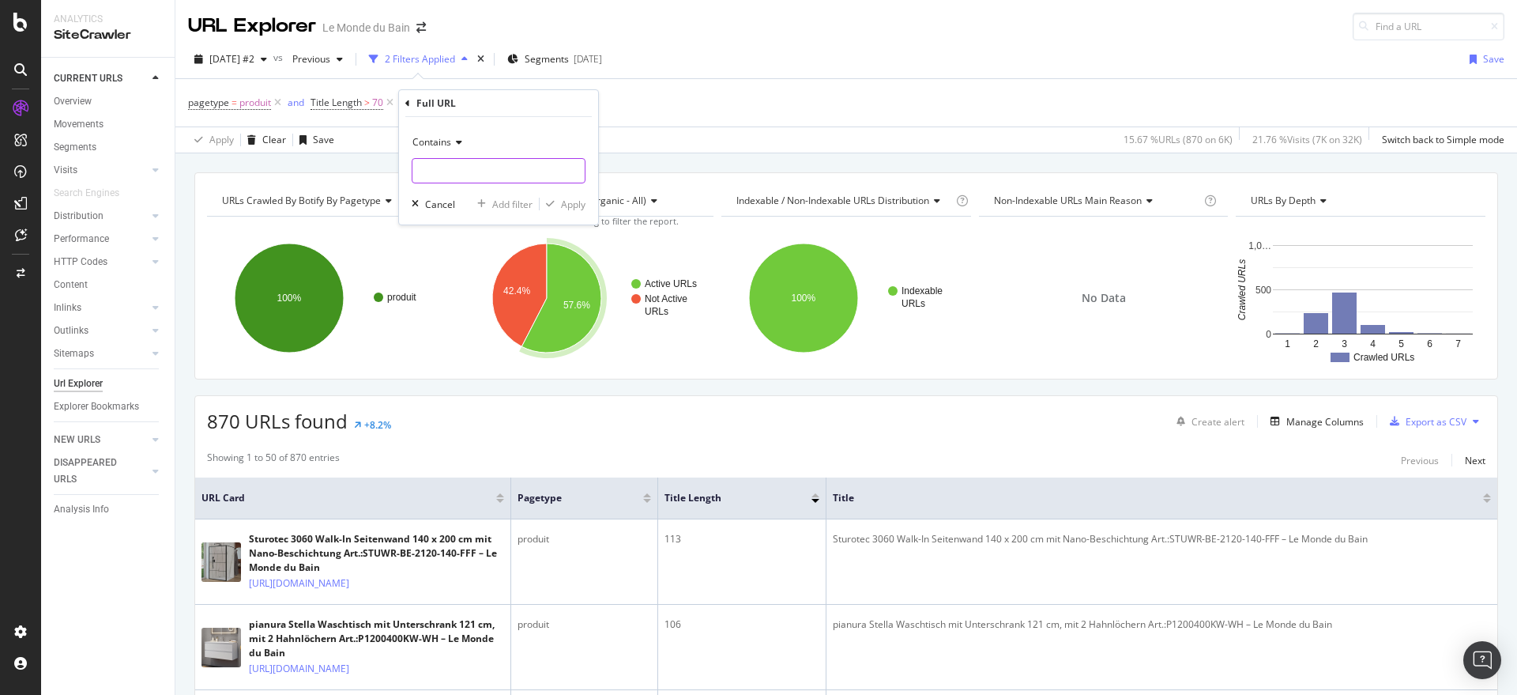
click at [459, 160] on input "text" at bounding box center [498, 170] width 172 height 25
paste input "meuble-salle-de-bain-smart-80-cm-"
type input "meuble-salle-de-bain-smart-80-cm-"
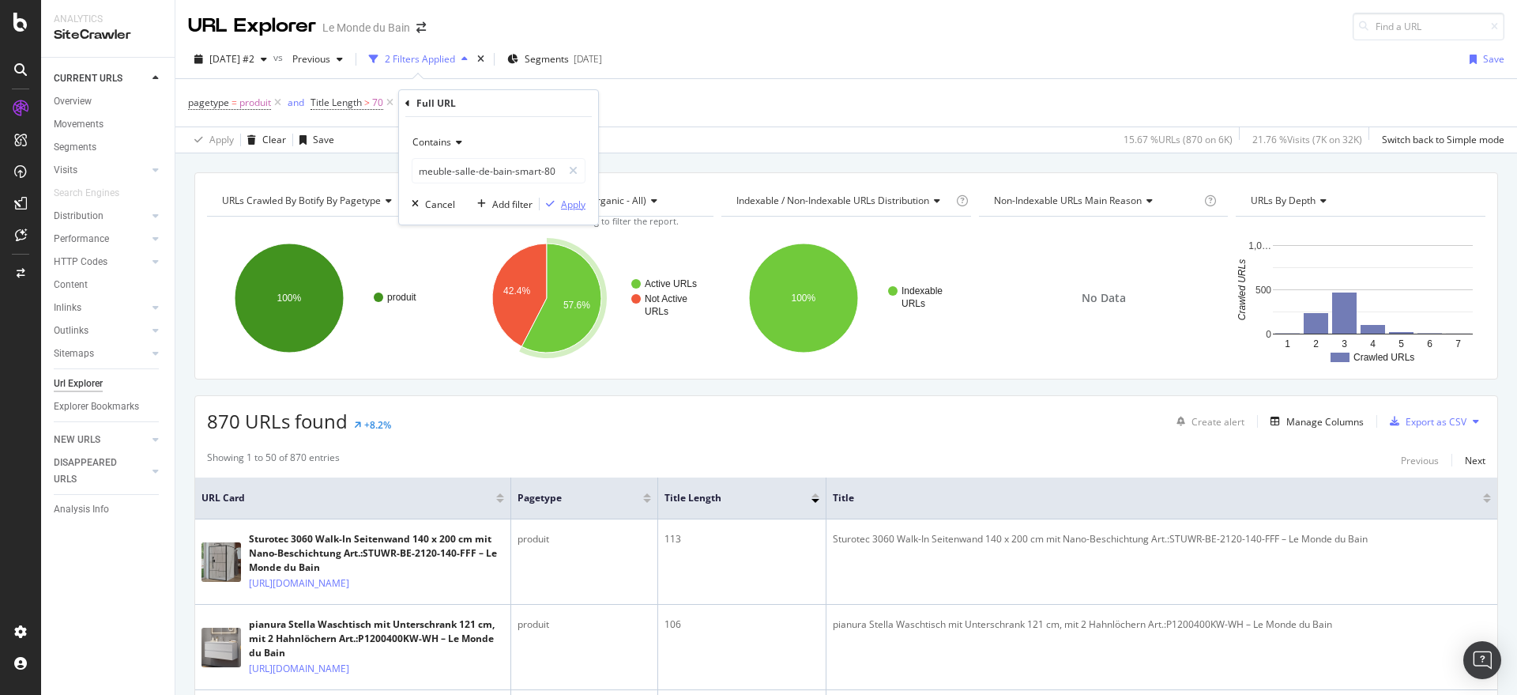
click at [564, 201] on div "Apply" at bounding box center [573, 204] width 24 height 13
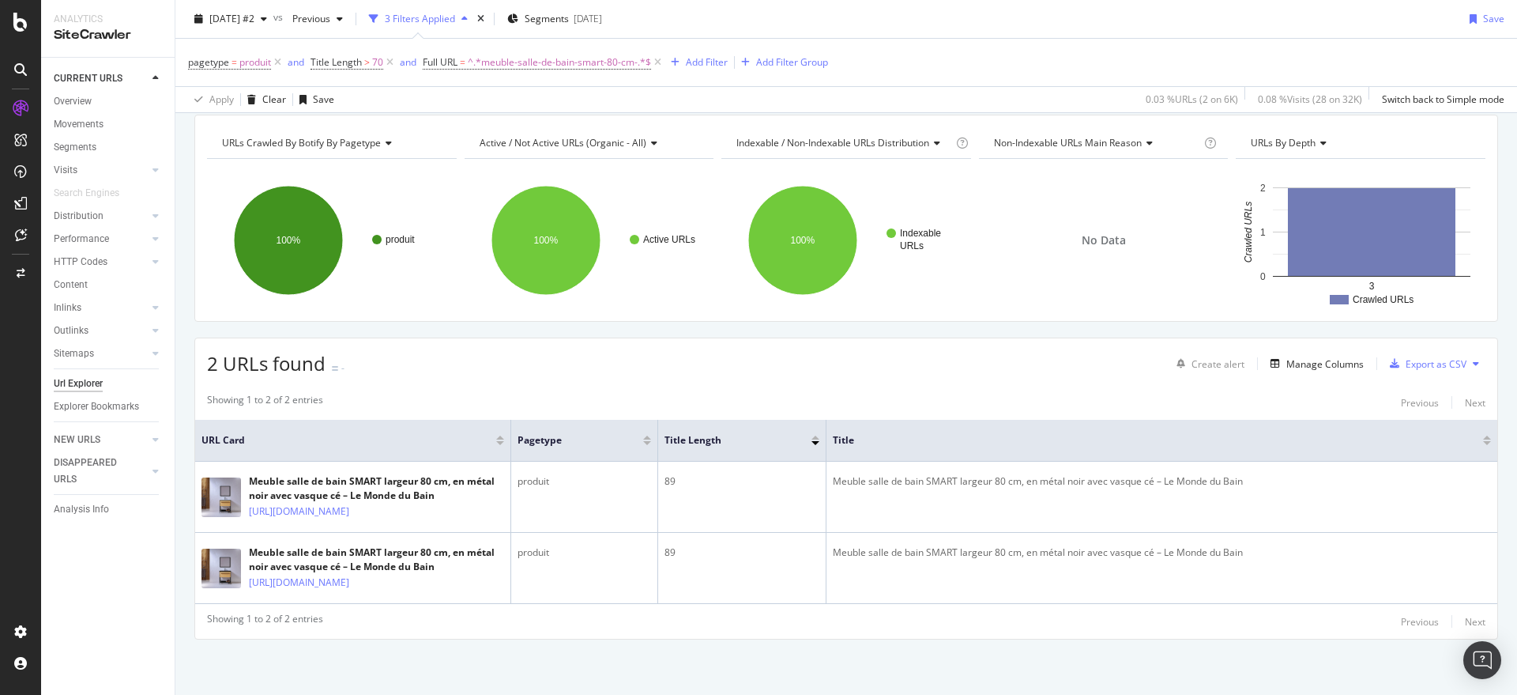
scroll to position [119, 0]
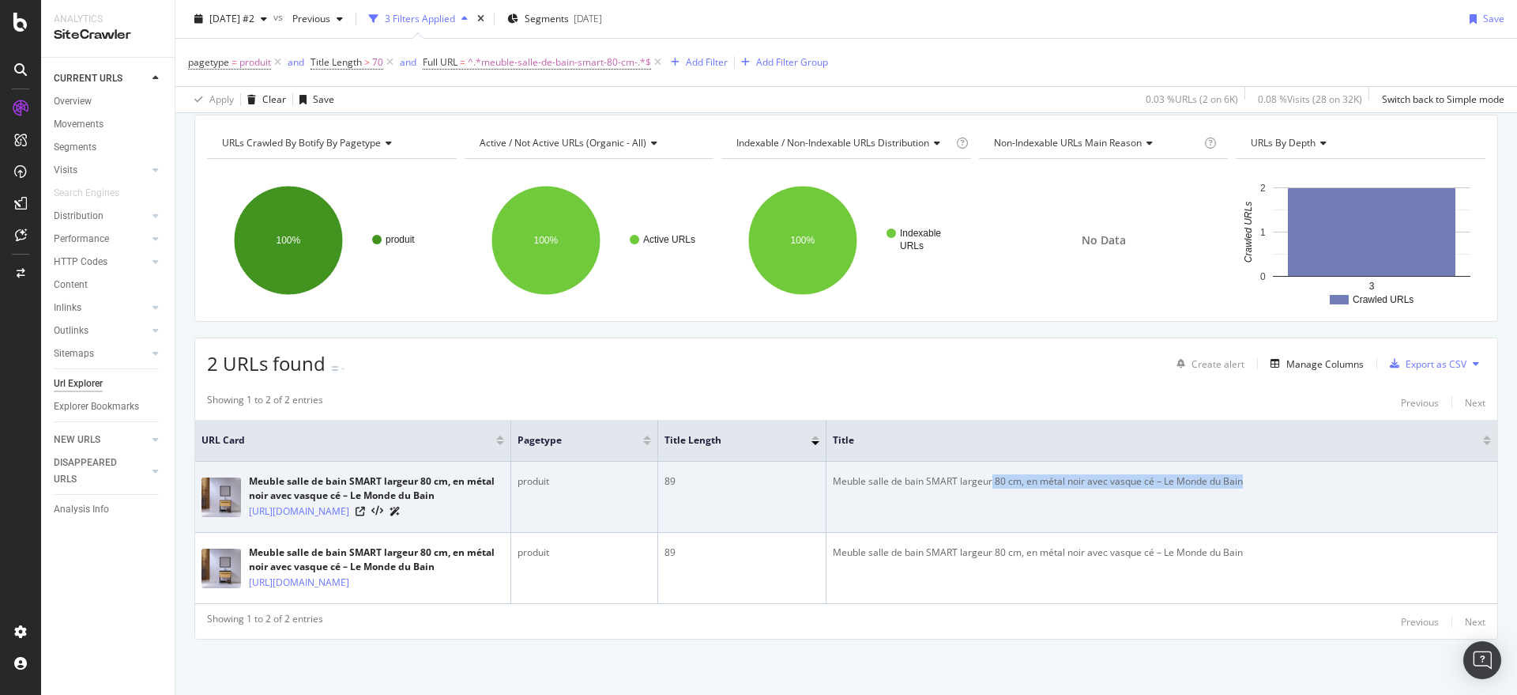
drag, startPoint x: 1282, startPoint y: 435, endPoint x: 992, endPoint y: 417, distance: 290.5
click at [992, 461] on td "Meuble salle de bain SMART largeur 80 cm, en métal noir avec vasque cé – Le Mon…" at bounding box center [1161, 496] width 671 height 71
click at [365, 506] on icon at bounding box center [360, 510] width 9 height 9
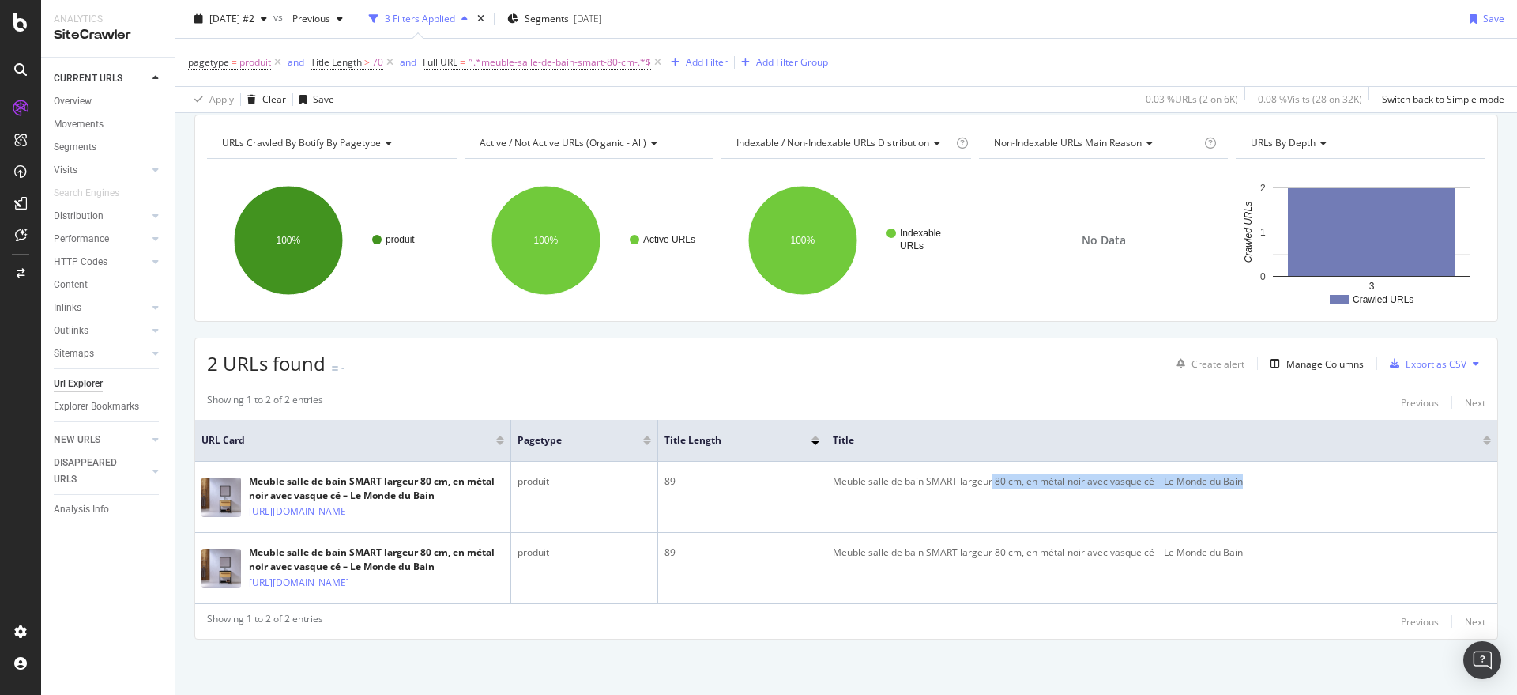
scroll to position [0, 0]
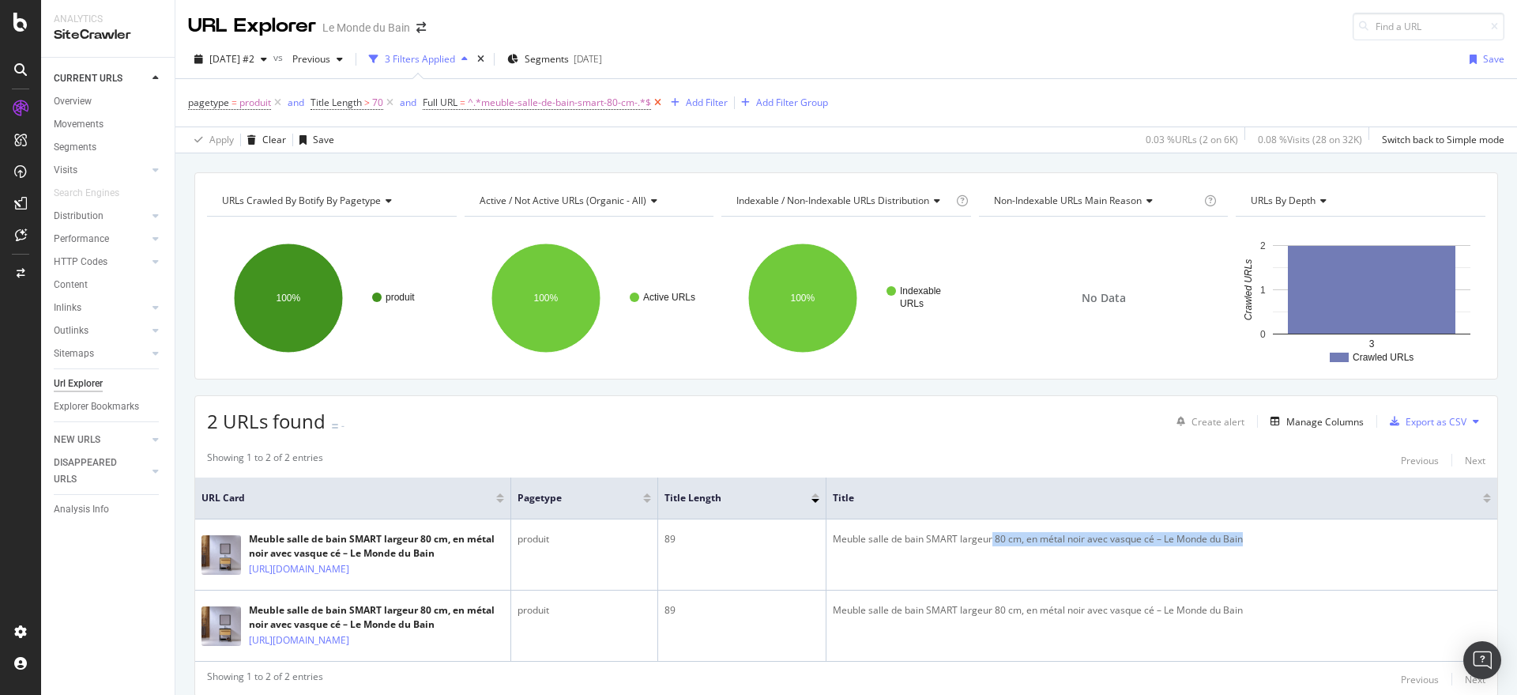
click at [660, 103] on icon at bounding box center [657, 103] width 13 height 16
